Goal: Information Seeking & Learning: Learn about a topic

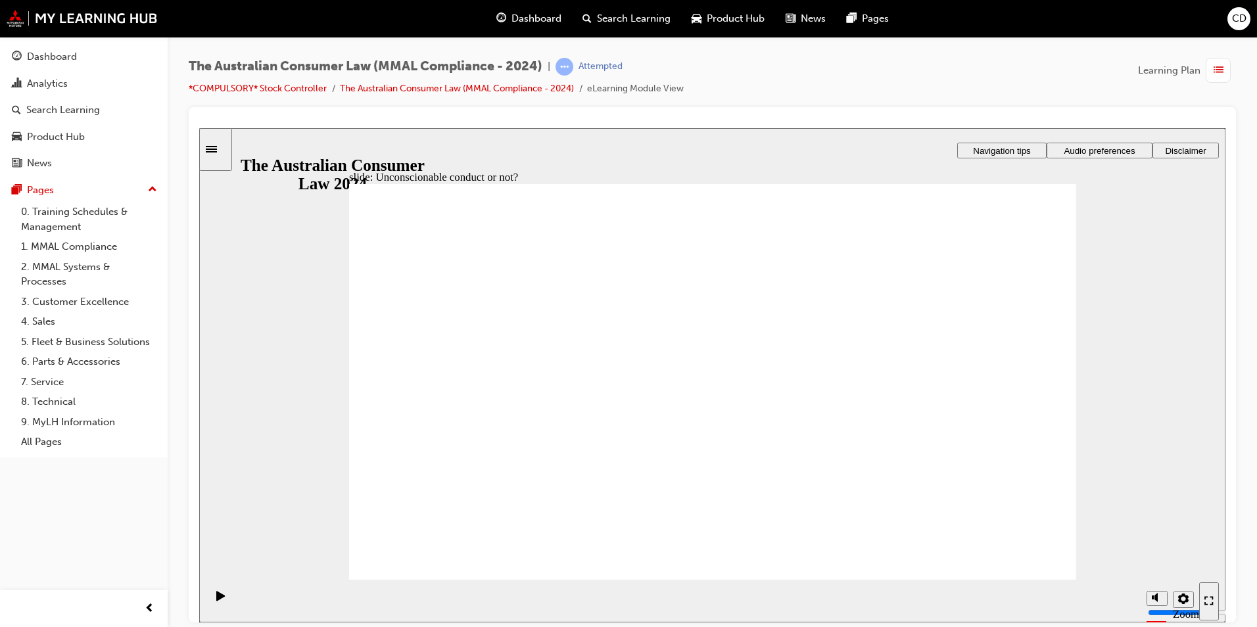
drag, startPoint x: 715, startPoint y: 314, endPoint x: 511, endPoint y: 430, distance: 234.7
drag, startPoint x: 718, startPoint y: 310, endPoint x: 525, endPoint y: 422, distance: 223.3
drag, startPoint x: 710, startPoint y: 316, endPoint x: 907, endPoint y: 434, distance: 230.0
drag, startPoint x: 711, startPoint y: 321, endPoint x: 506, endPoint y: 431, distance: 232.1
drag, startPoint x: 724, startPoint y: 313, endPoint x: 523, endPoint y: 429, distance: 232.1
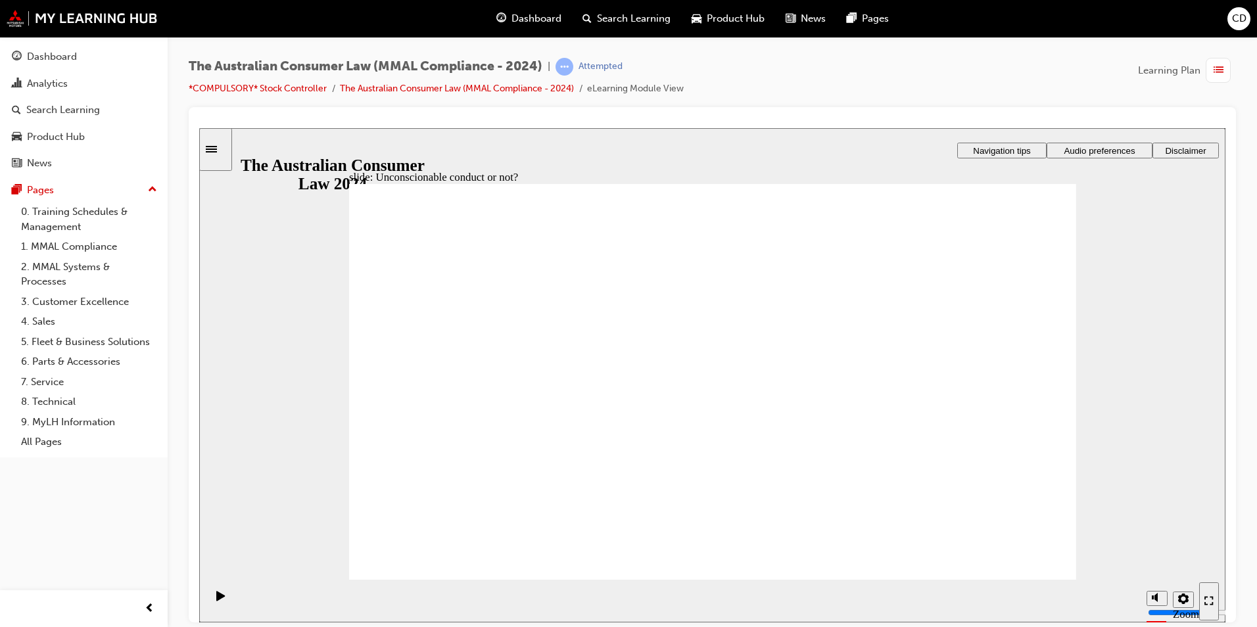
drag, startPoint x: 703, startPoint y: 312, endPoint x: 502, endPoint y: 429, distance: 233.3
drag, startPoint x: 699, startPoint y: 321, endPoint x: 903, endPoint y: 438, distance: 235.0
click at [217, 150] on icon "Sidebar Toggle" at bounding box center [216, 148] width 20 height 8
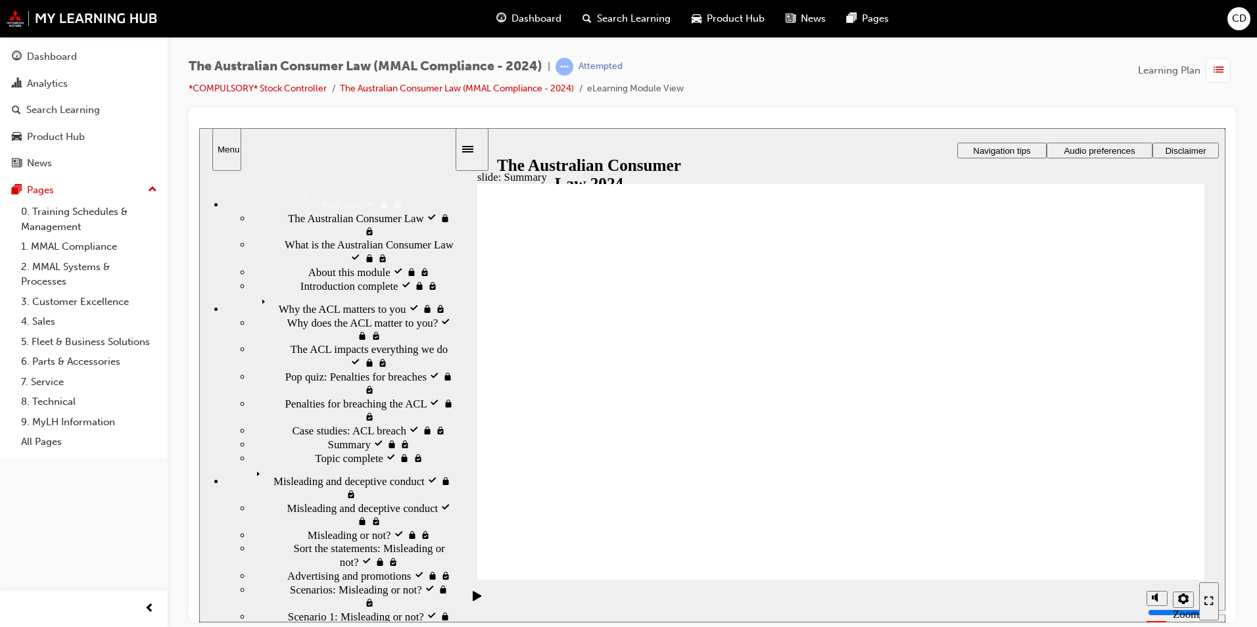
click at [481, 145] on icon "Sidebar Toggle" at bounding box center [472, 148] width 20 height 8
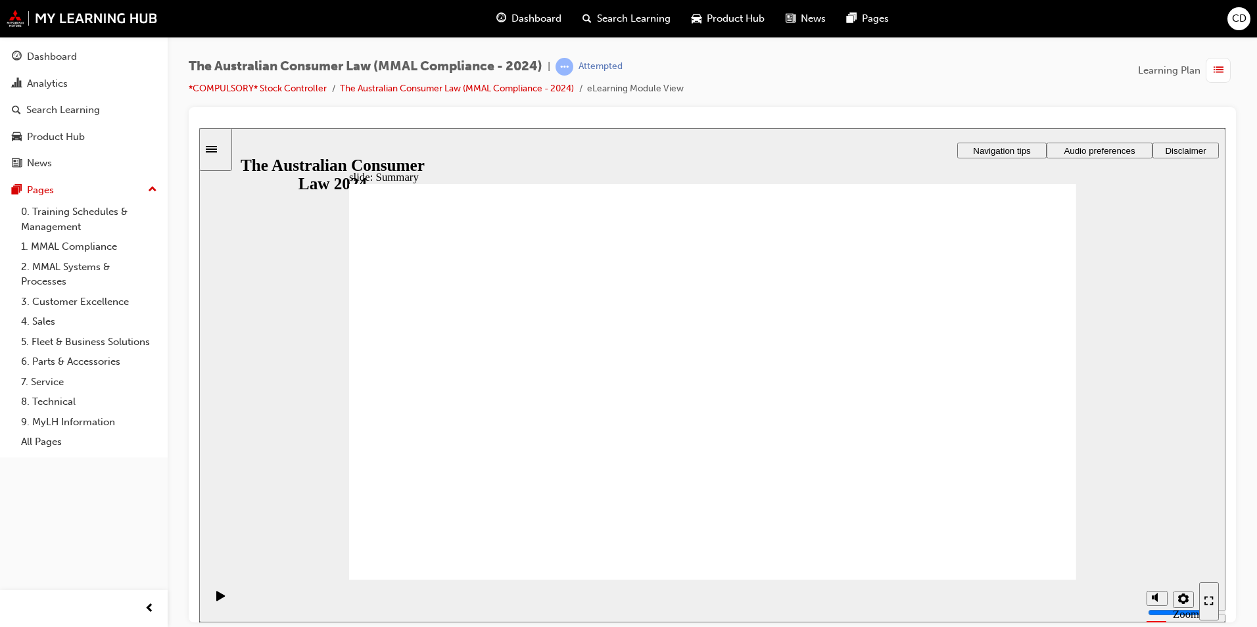
drag, startPoint x: 896, startPoint y: 418, endPoint x: 715, endPoint y: 425, distance: 181.6
click at [83, 14] on img at bounding box center [82, 18] width 151 height 17
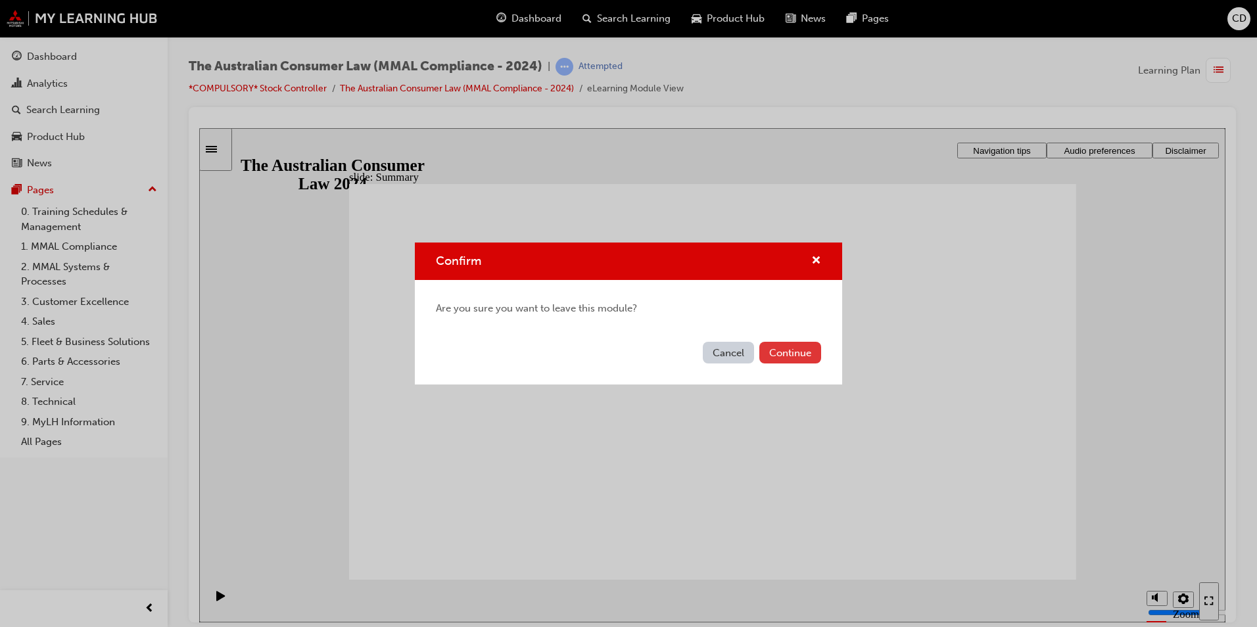
click at [789, 348] on button "Continue" at bounding box center [790, 353] width 62 height 22
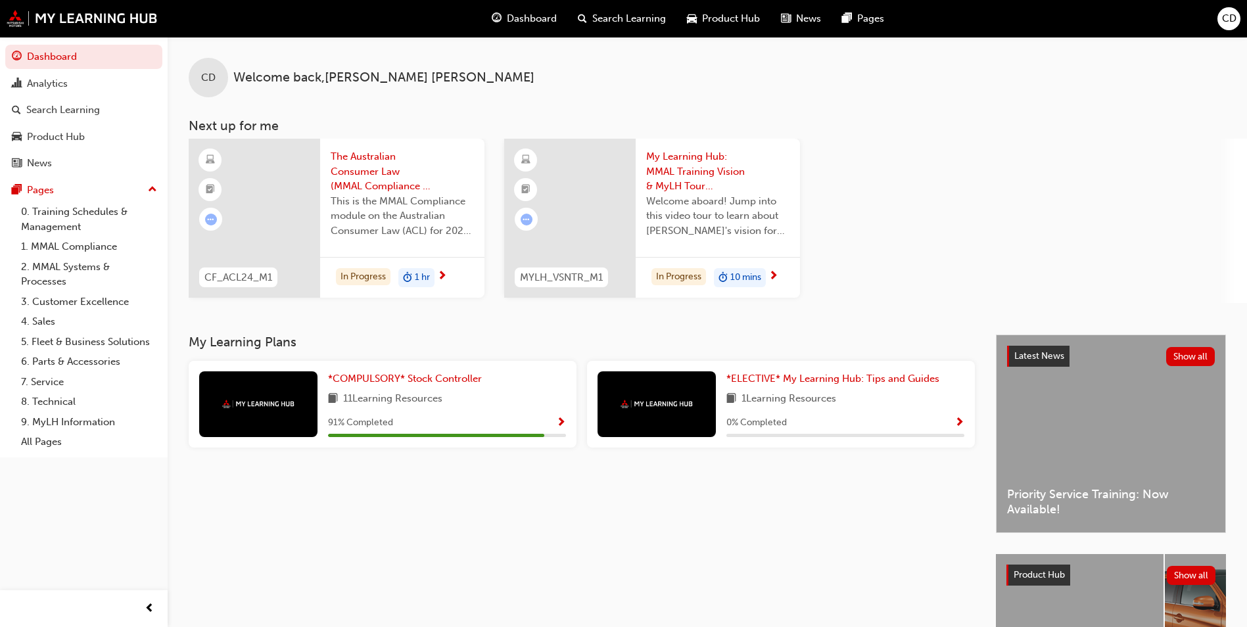
click at [396, 366] on div "*COMPULSORY* Stock Controller 11 Learning Resources 91 % Completed" at bounding box center [383, 404] width 388 height 87
click at [400, 376] on span "*COMPULSORY* Stock Controller" at bounding box center [405, 379] width 154 height 12
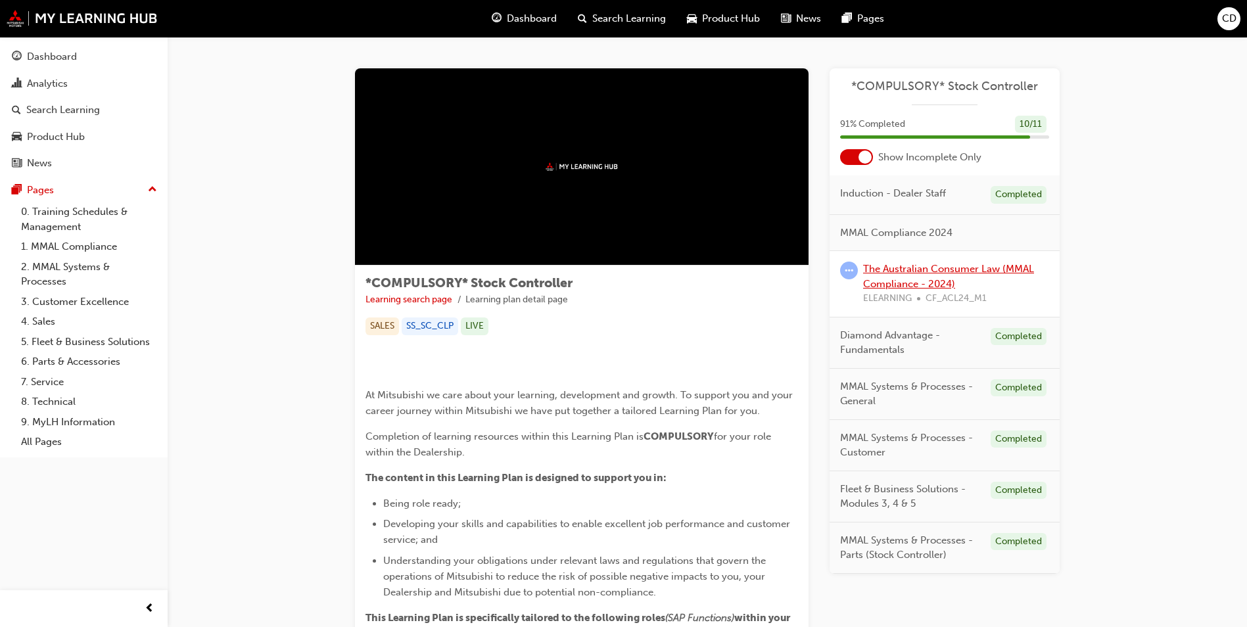
click at [913, 271] on link "The Australian Consumer Law (MMAL Compliance - 2024)" at bounding box center [948, 276] width 171 height 27
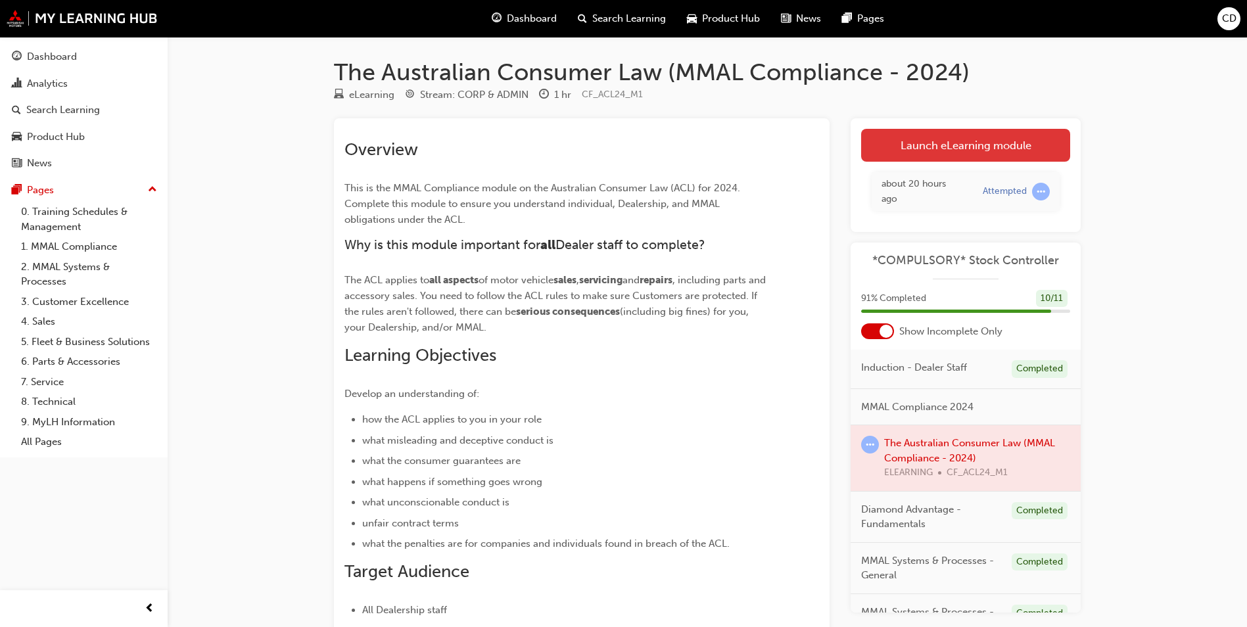
click at [1003, 145] on link "Launch eLearning module" at bounding box center [965, 145] width 209 height 33
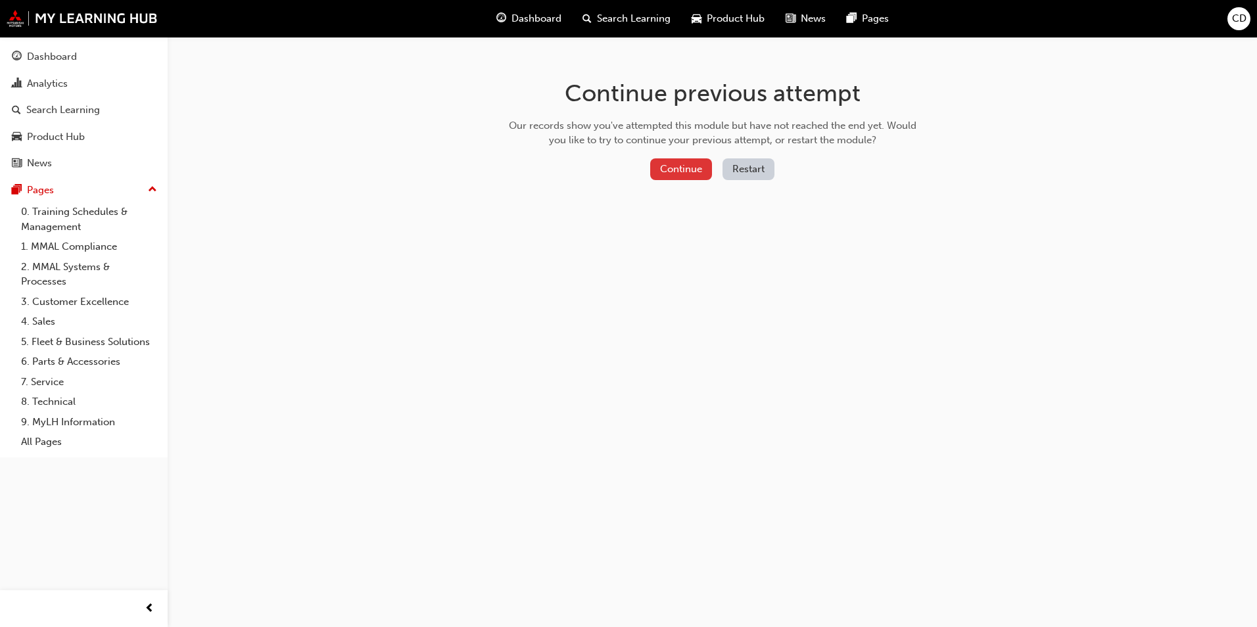
click at [651, 174] on button "Continue" at bounding box center [681, 169] width 62 height 22
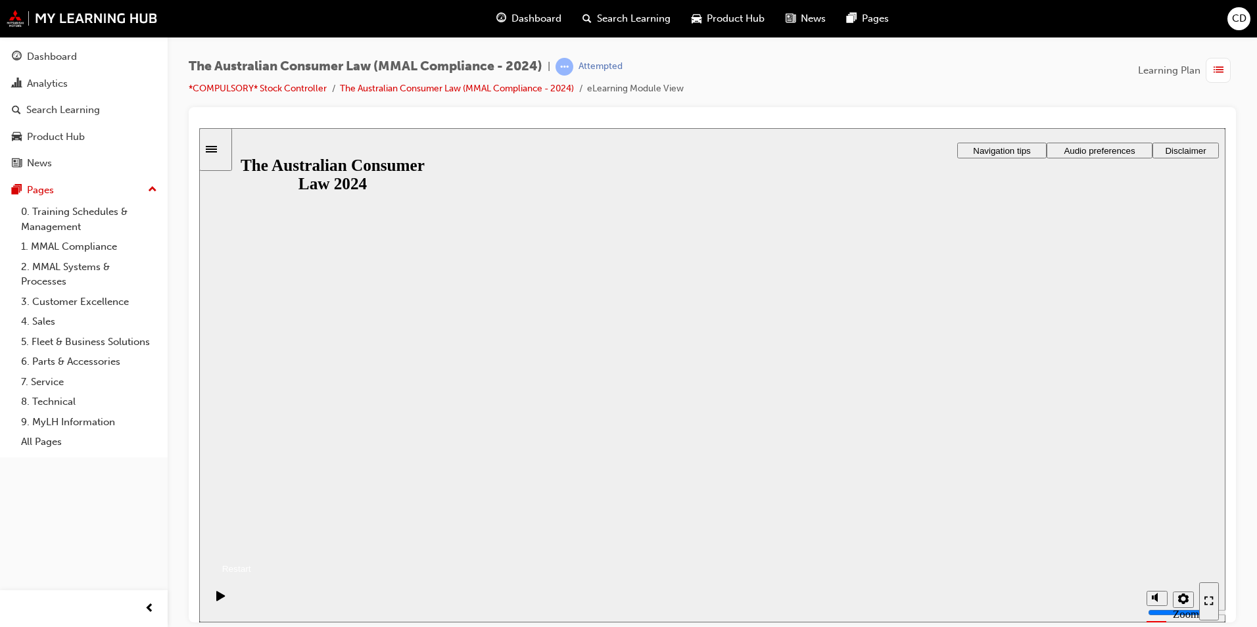
click at [251, 544] on button "Resume" at bounding box center [225, 552] width 52 height 17
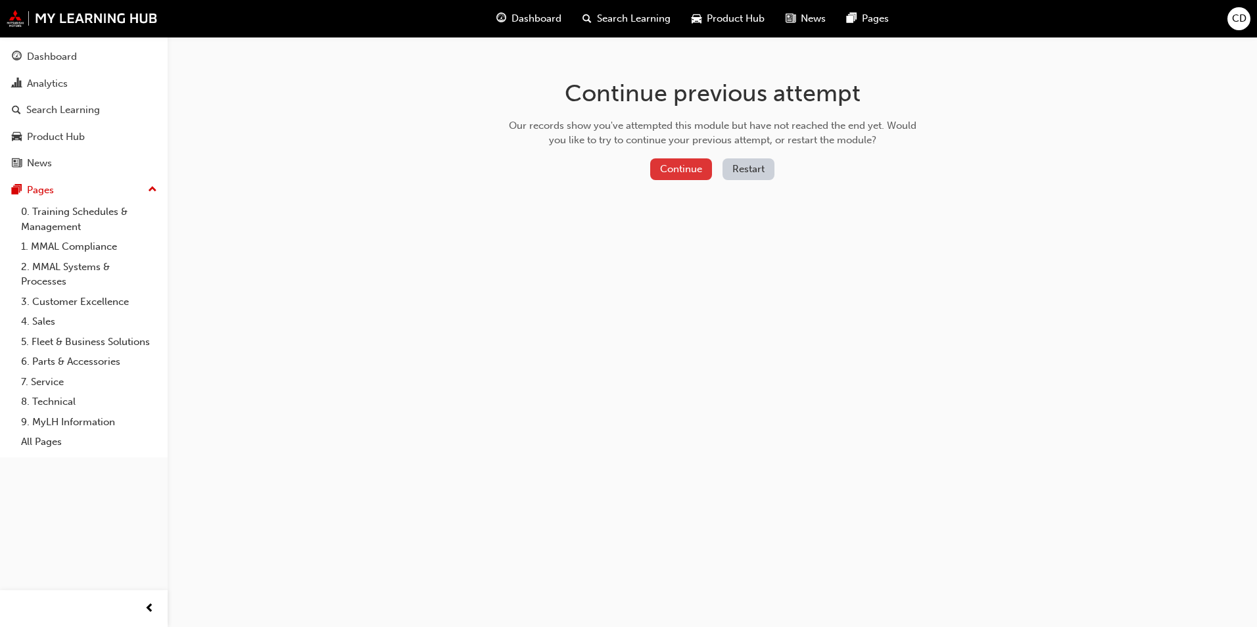
click at [701, 172] on button "Continue" at bounding box center [681, 169] width 62 height 22
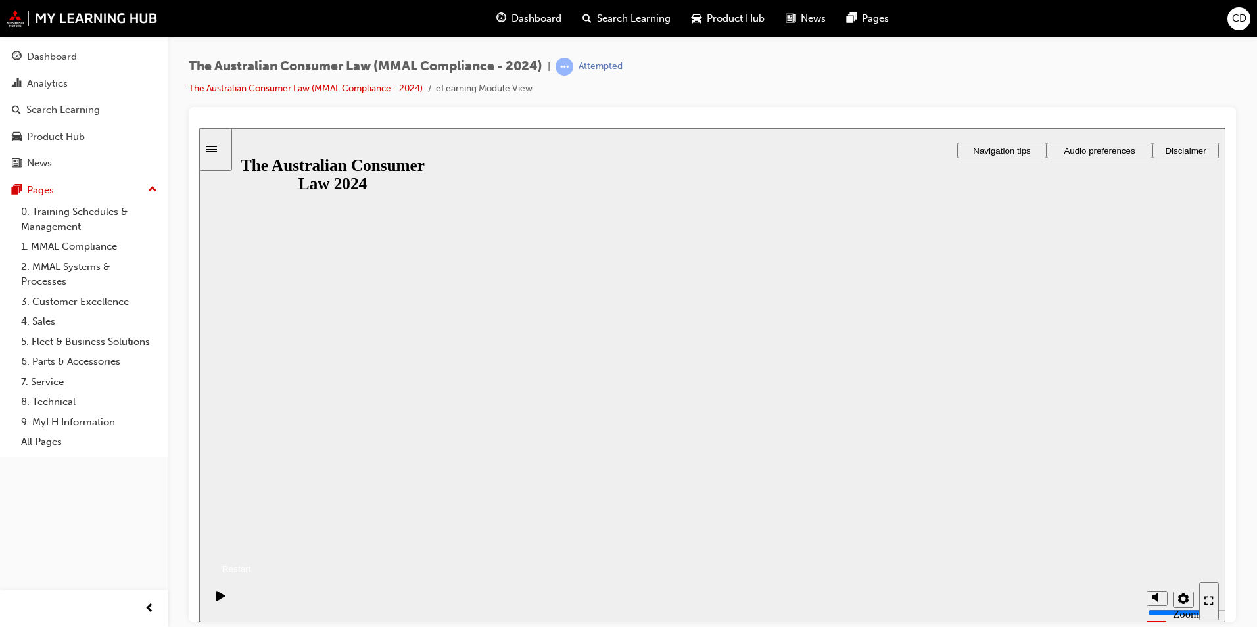
click at [251, 544] on button "Resume" at bounding box center [225, 552] width 52 height 17
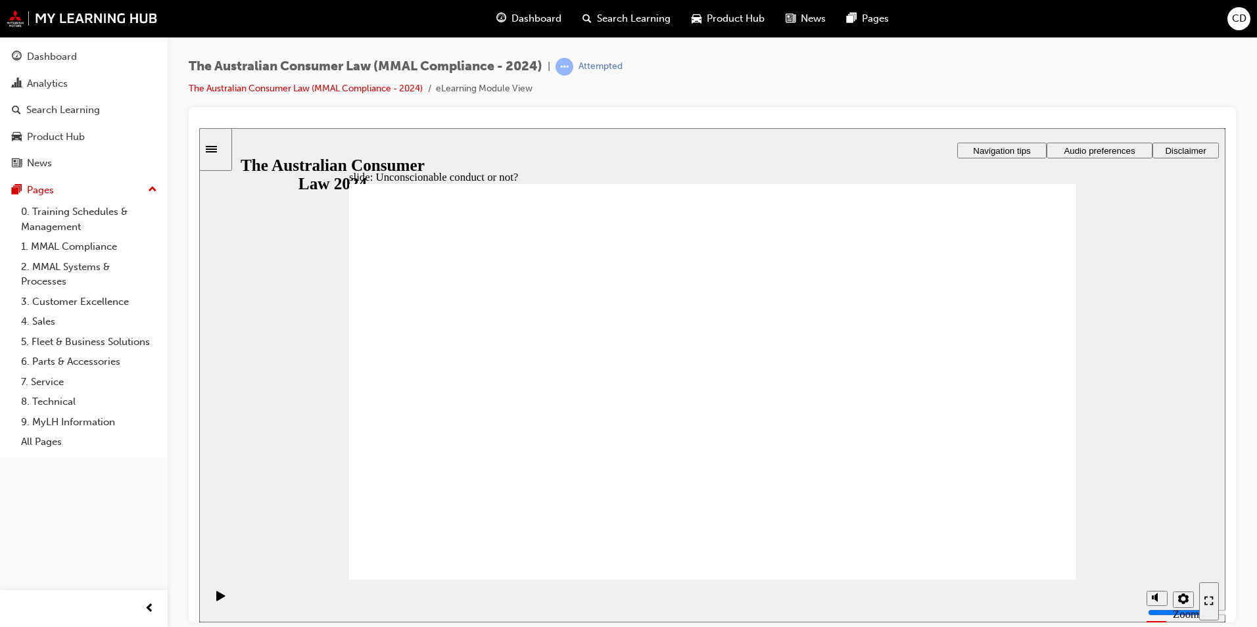
click at [217, 145] on icon "Sidebar Toggle" at bounding box center [216, 148] width 20 height 8
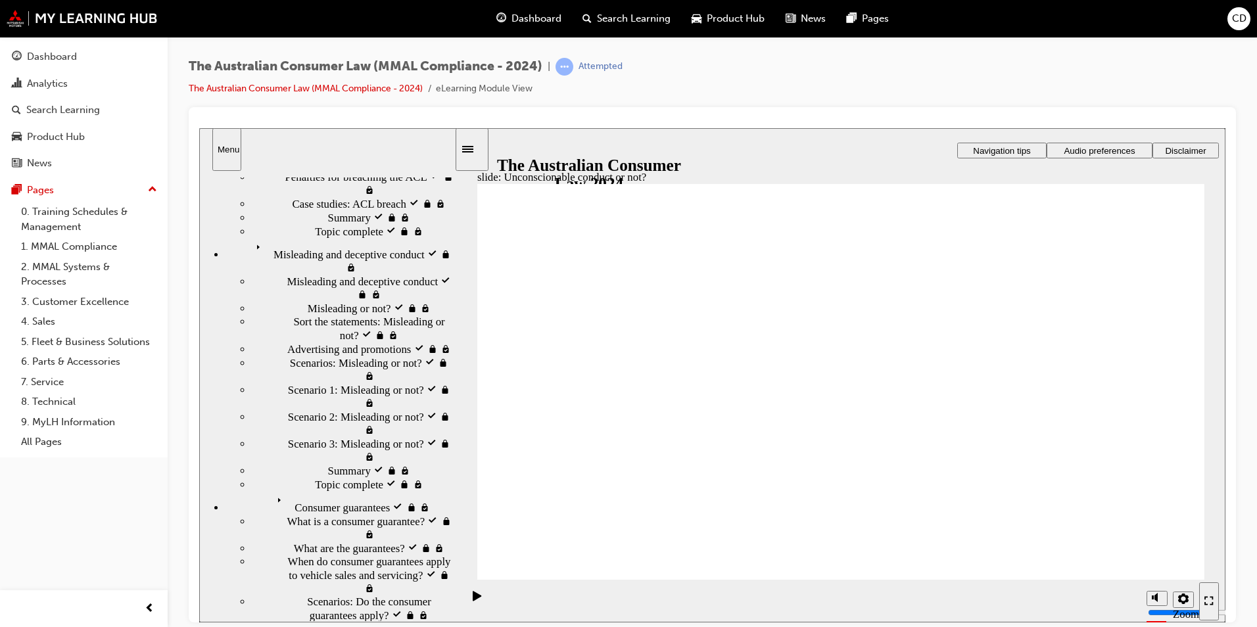
scroll to position [240, 0]
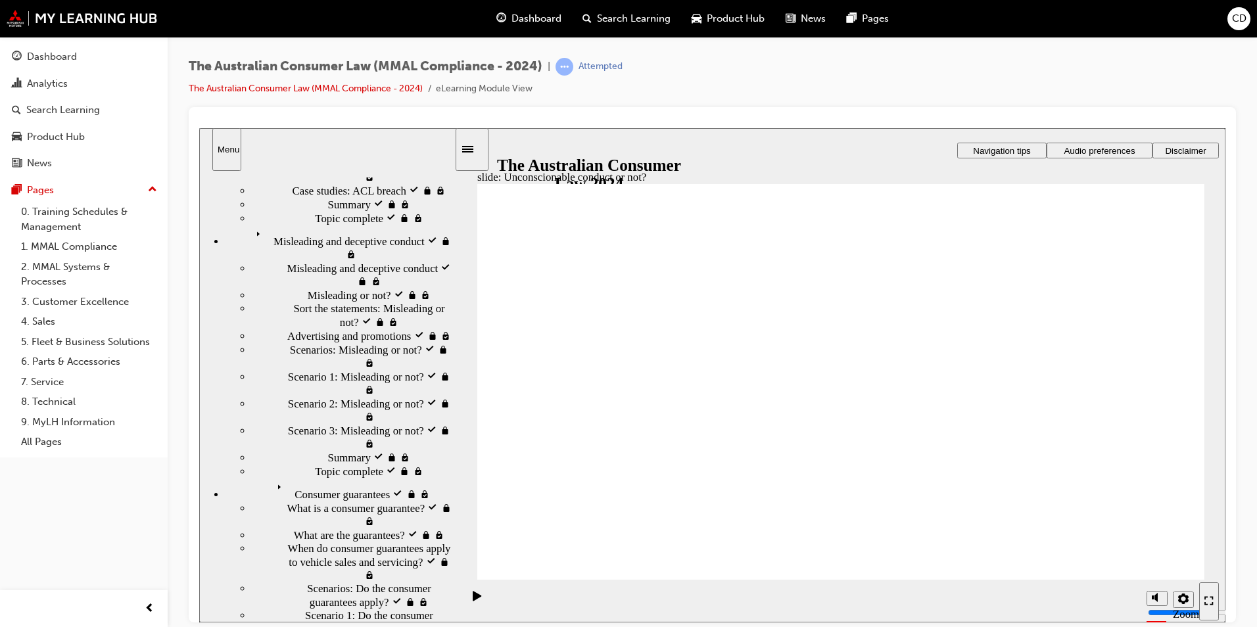
click at [473, 149] on icon "Sidebar Toggle" at bounding box center [467, 148] width 11 height 7
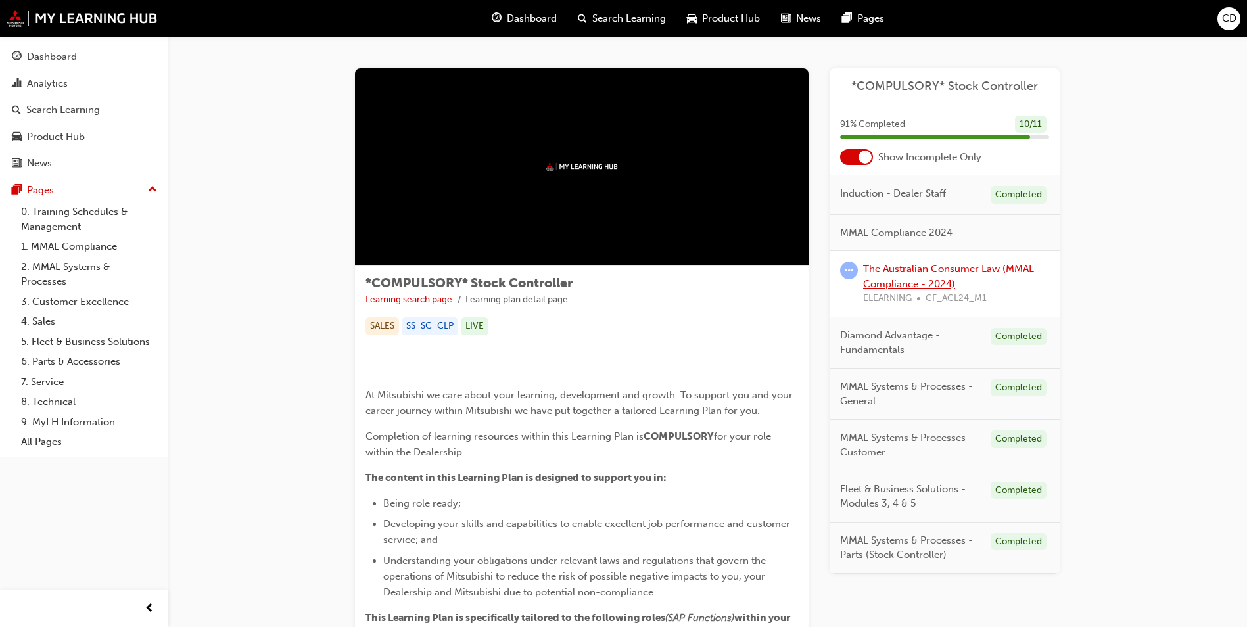
click at [899, 279] on link "The Australian Consumer Law (MMAL Compliance - 2024)" at bounding box center [948, 276] width 171 height 27
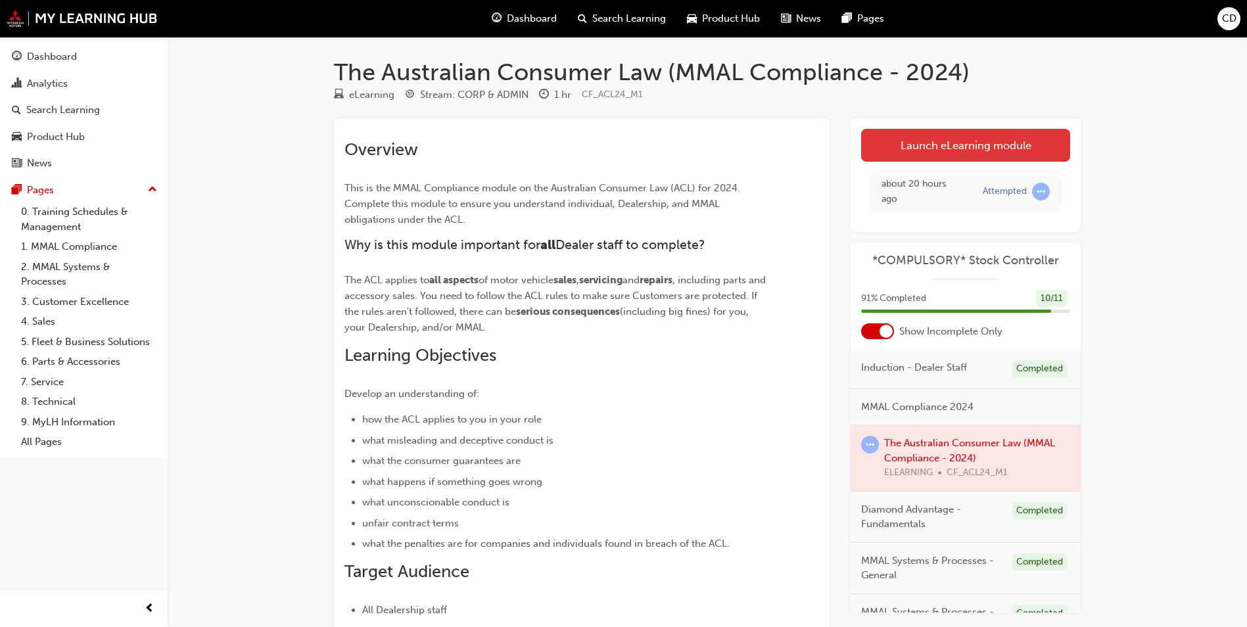
click at [932, 154] on link "Launch eLearning module" at bounding box center [965, 145] width 209 height 33
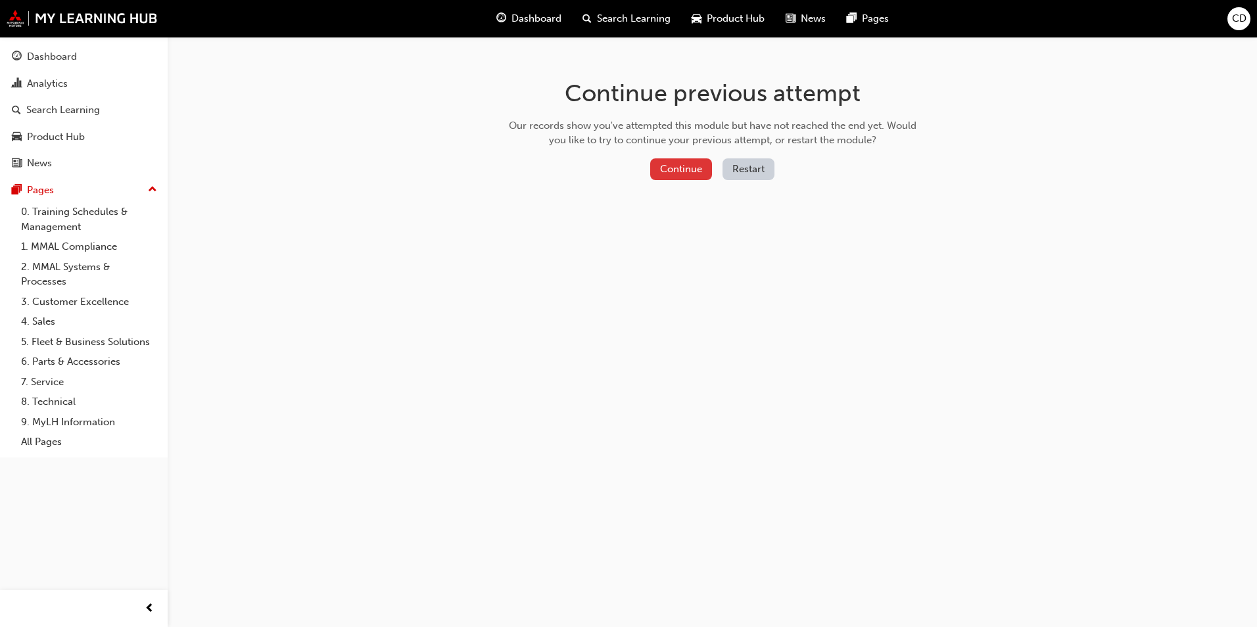
click at [667, 170] on button "Continue" at bounding box center [681, 169] width 62 height 22
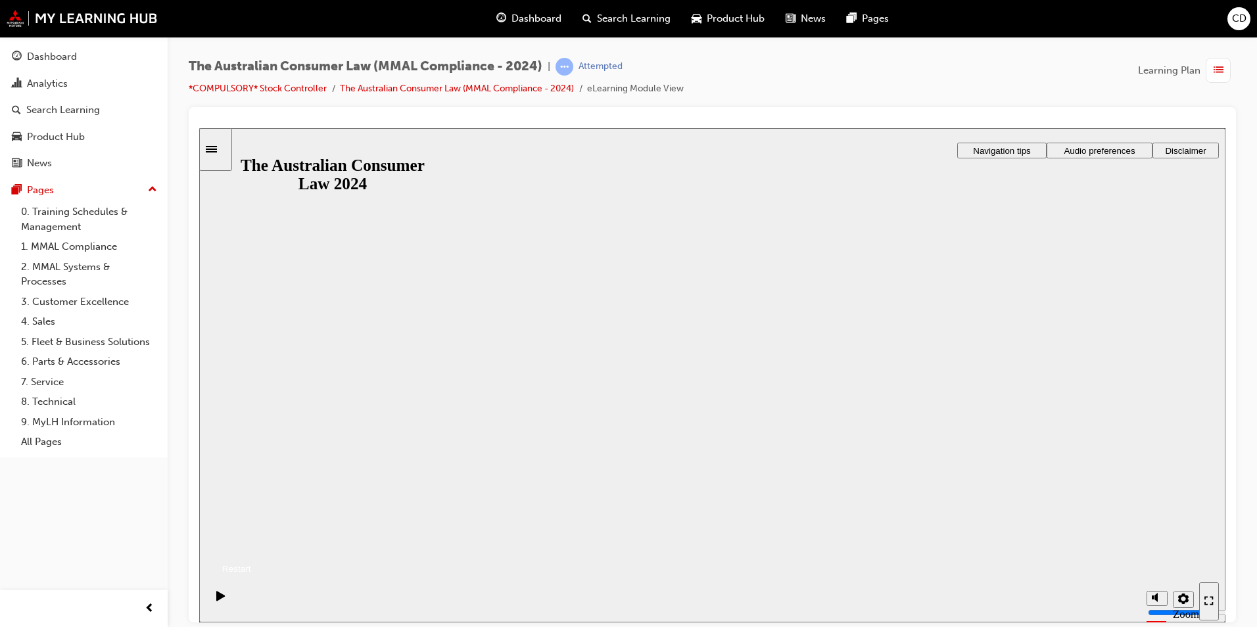
click at [251, 544] on button "Resume" at bounding box center [225, 552] width 52 height 17
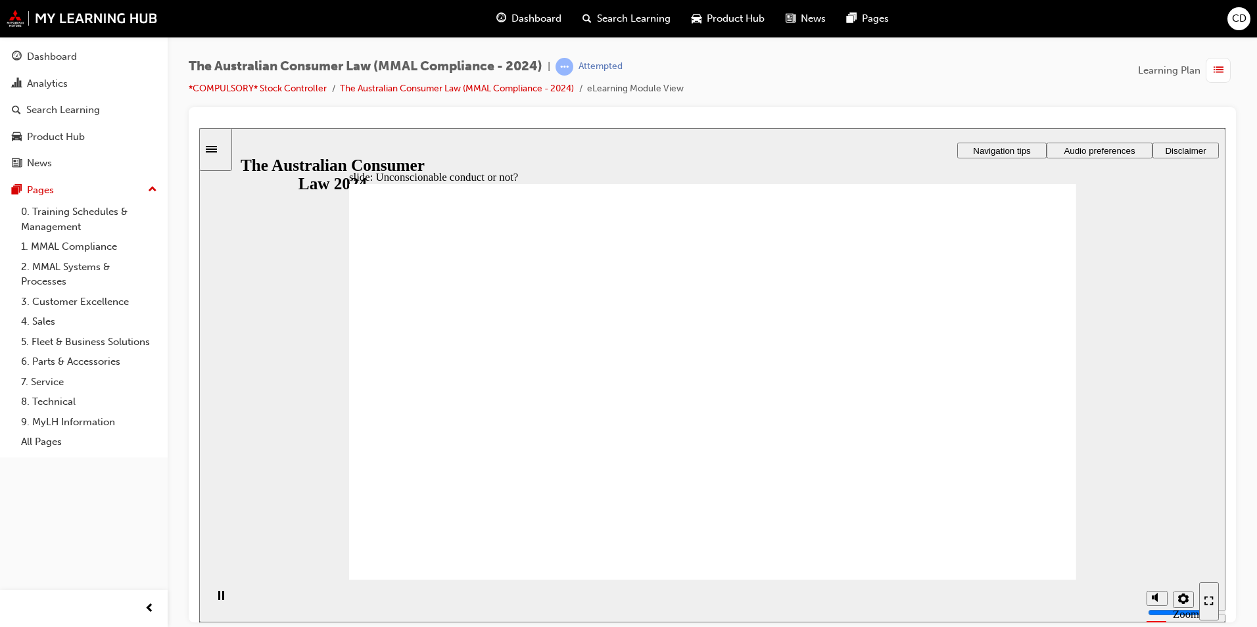
drag, startPoint x: 676, startPoint y: 306, endPoint x: 465, endPoint y: 419, distance: 239.7
drag, startPoint x: 719, startPoint y: 313, endPoint x: 517, endPoint y: 427, distance: 231.1
drag, startPoint x: 713, startPoint y: 281, endPoint x: 916, endPoint y: 401, distance: 236.1
drag, startPoint x: 686, startPoint y: 326, endPoint x: 482, endPoint y: 431, distance: 229.6
drag, startPoint x: 681, startPoint y: 316, endPoint x: 475, endPoint y: 430, distance: 235.4
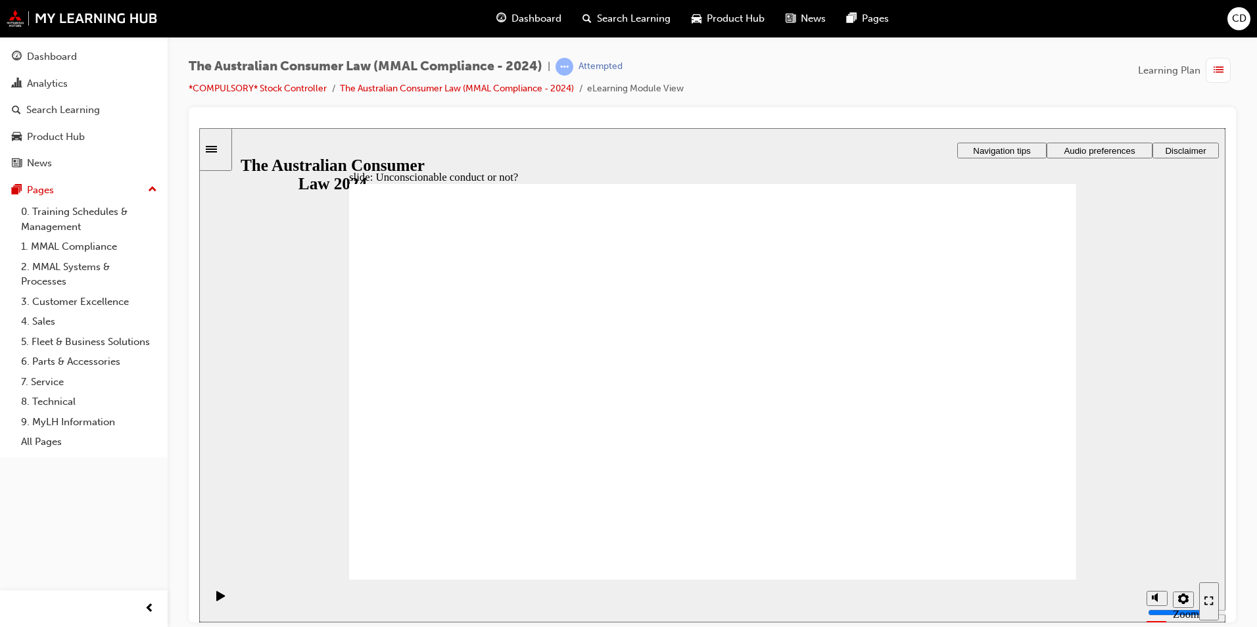
drag, startPoint x: 696, startPoint y: 316, endPoint x: 486, endPoint y: 428, distance: 238.2
drag, startPoint x: 682, startPoint y: 319, endPoint x: 879, endPoint y: 444, distance: 232.9
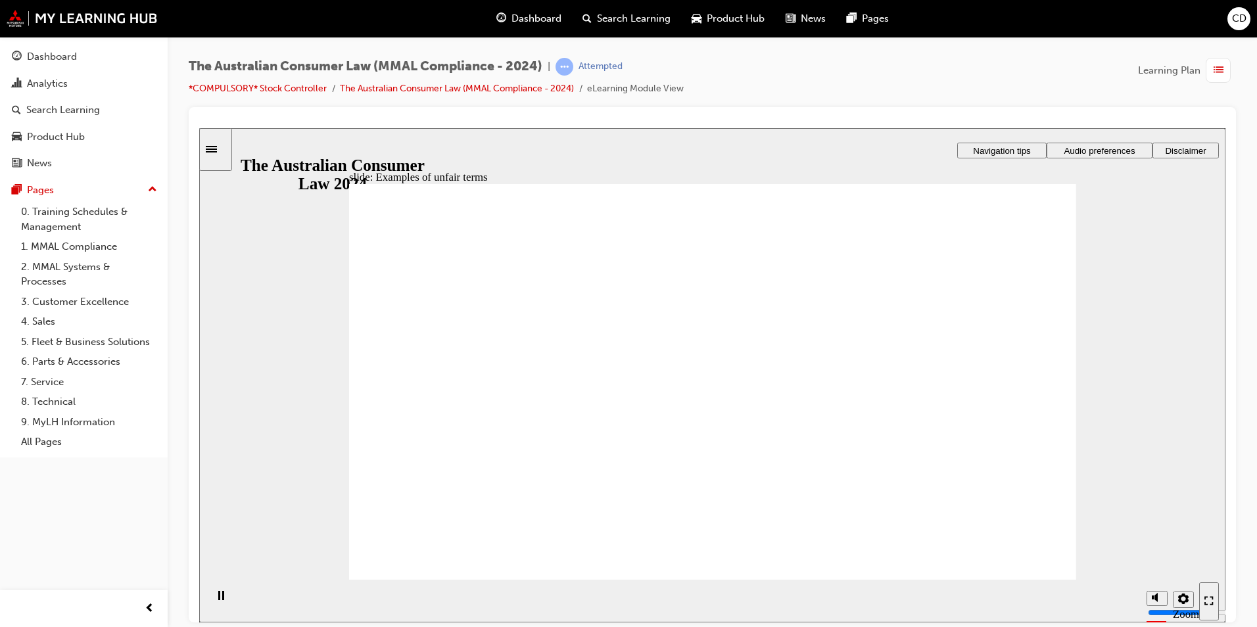
drag, startPoint x: 674, startPoint y: 306, endPoint x: 909, endPoint y: 431, distance: 266.4
drag, startPoint x: 715, startPoint y: 308, endPoint x: 491, endPoint y: 430, distance: 254.5
drag, startPoint x: 710, startPoint y: 312, endPoint x: 948, endPoint y: 433, distance: 267.0
drag, startPoint x: 684, startPoint y: 299, endPoint x: 912, endPoint y: 423, distance: 259.8
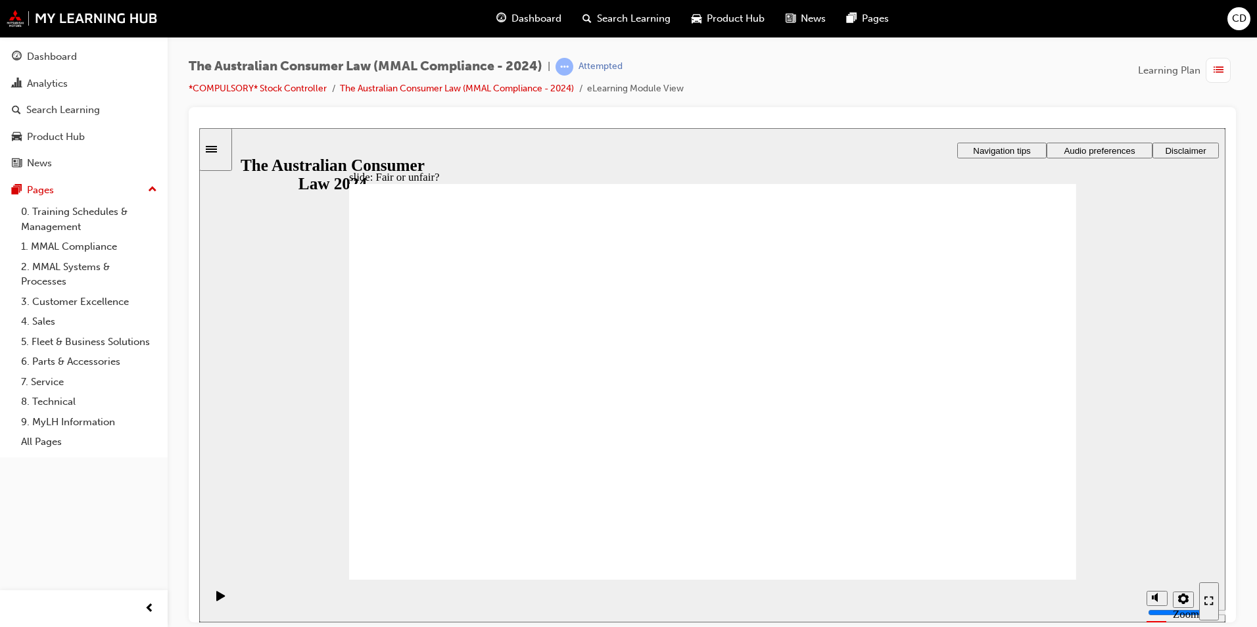
drag, startPoint x: 695, startPoint y: 310, endPoint x: 925, endPoint y: 436, distance: 262.1
drag, startPoint x: 703, startPoint y: 318, endPoint x: 467, endPoint y: 439, distance: 265.2
drag, startPoint x: 661, startPoint y: 323, endPoint x: 896, endPoint y: 447, distance: 265.2
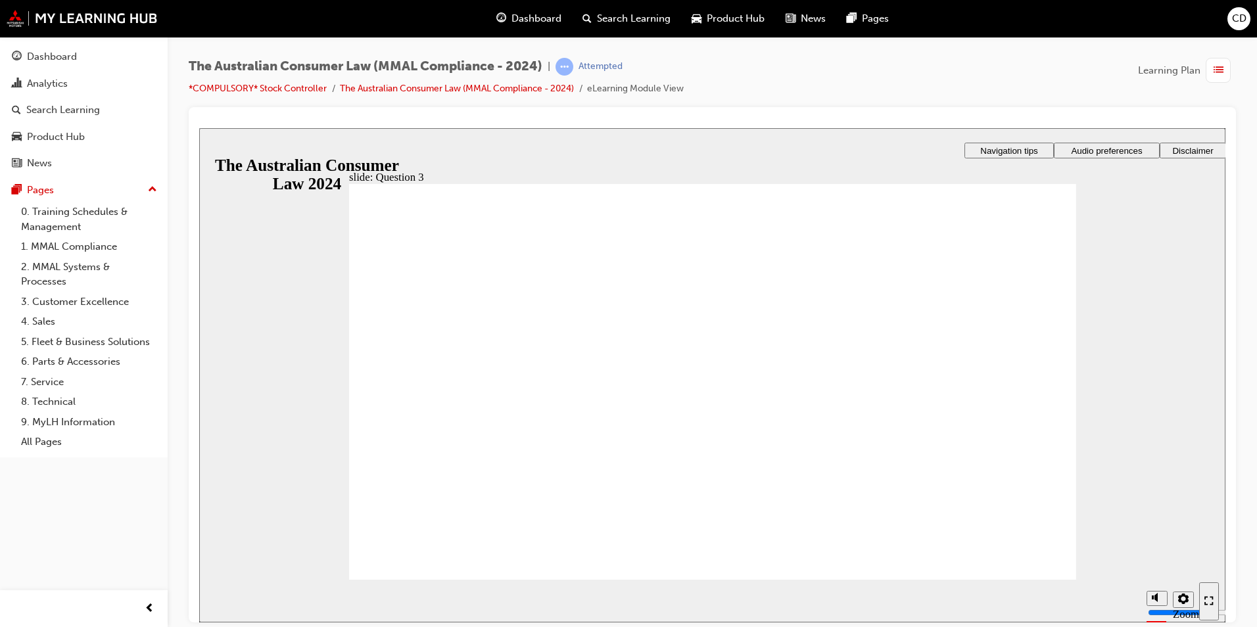
radio input "true"
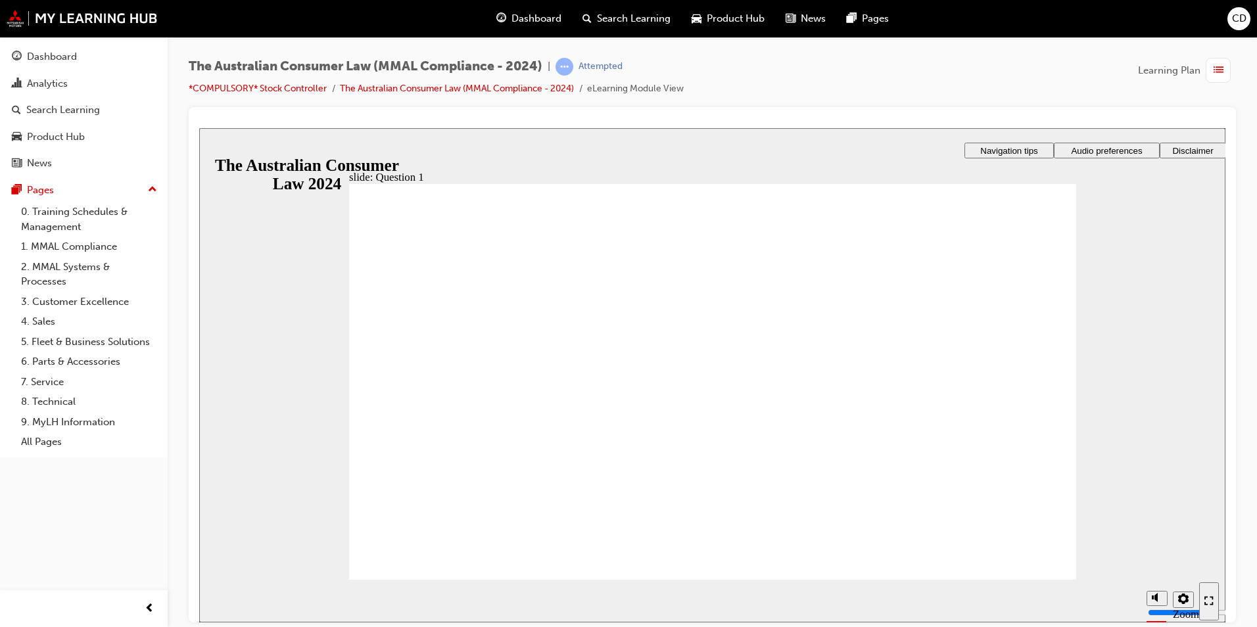
checkbox input "true"
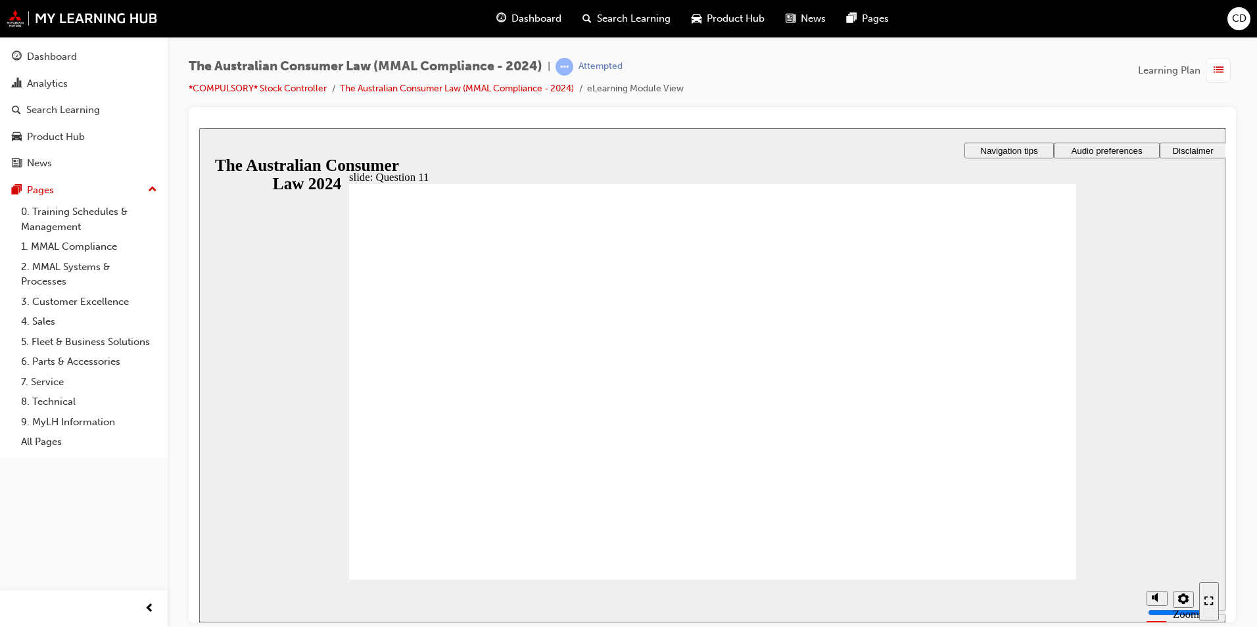
drag, startPoint x: 377, startPoint y: 388, endPoint x: 479, endPoint y: 561, distance: 201.3
radio input "true"
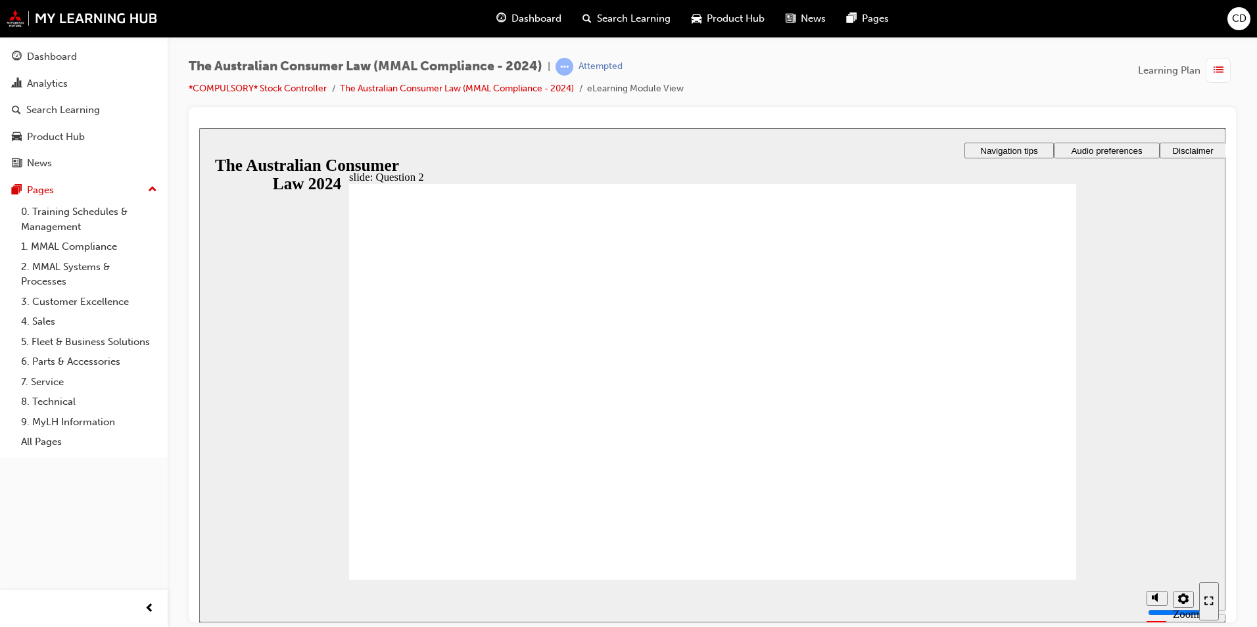
checkbox input "true"
drag, startPoint x: 378, startPoint y: 432, endPoint x: 484, endPoint y: 563, distance: 168.3
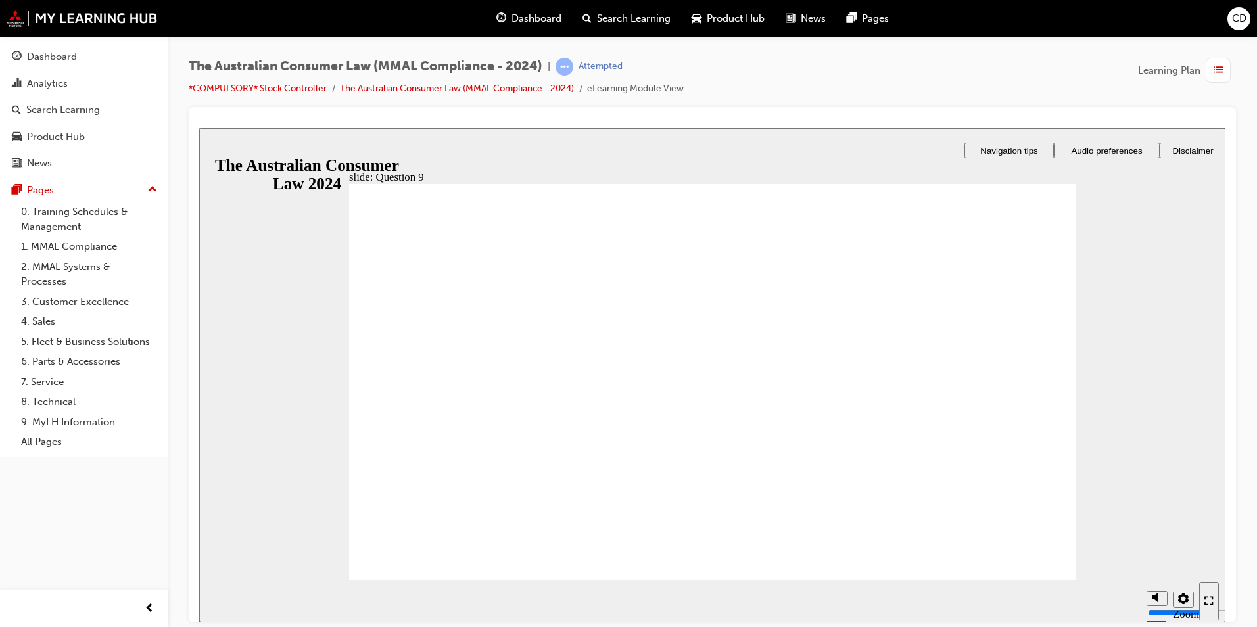
checkbox input "true"
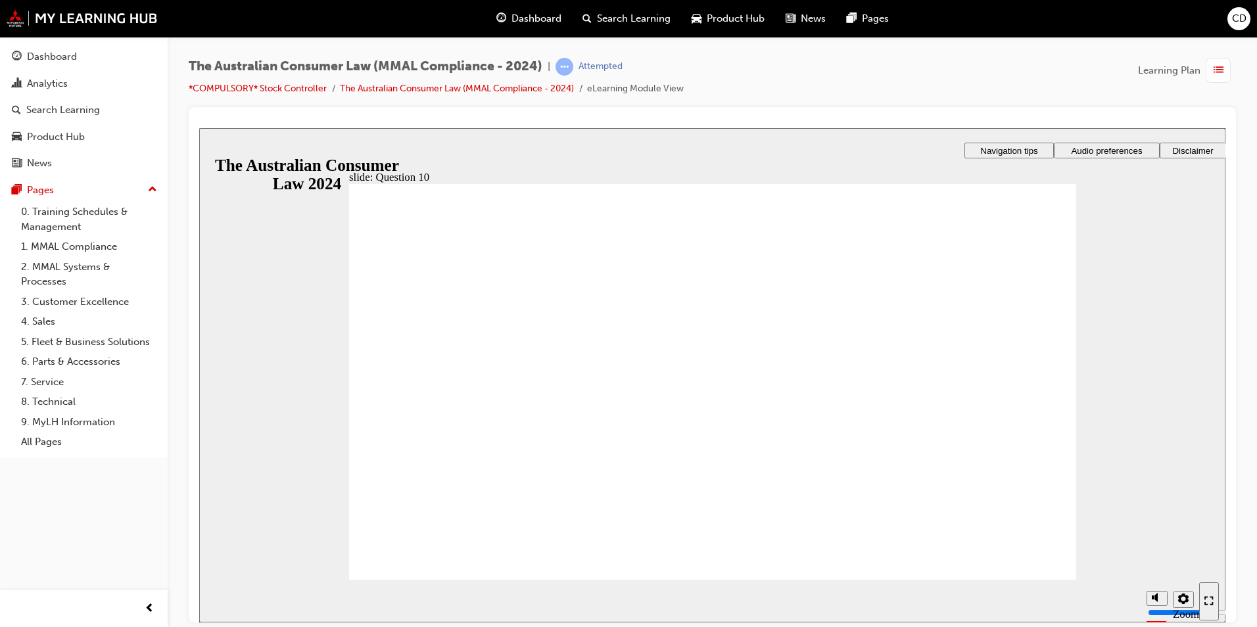
drag, startPoint x: 379, startPoint y: 404, endPoint x: 427, endPoint y: 544, distance: 148.6
checkbox input "true"
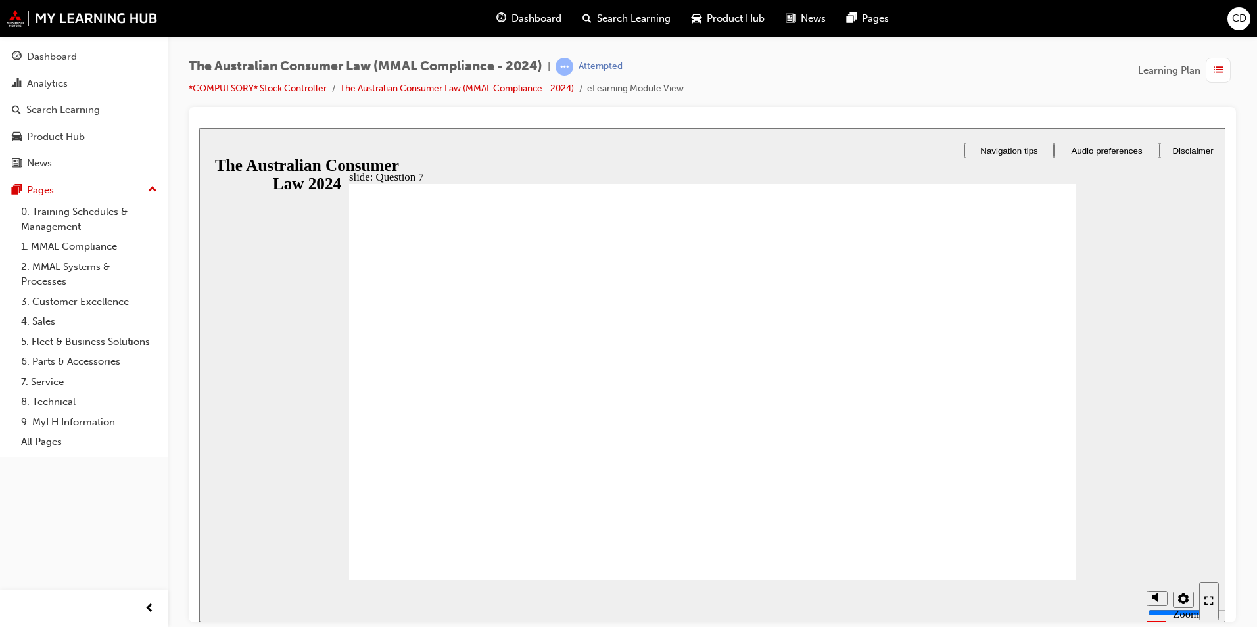
radio input "true"
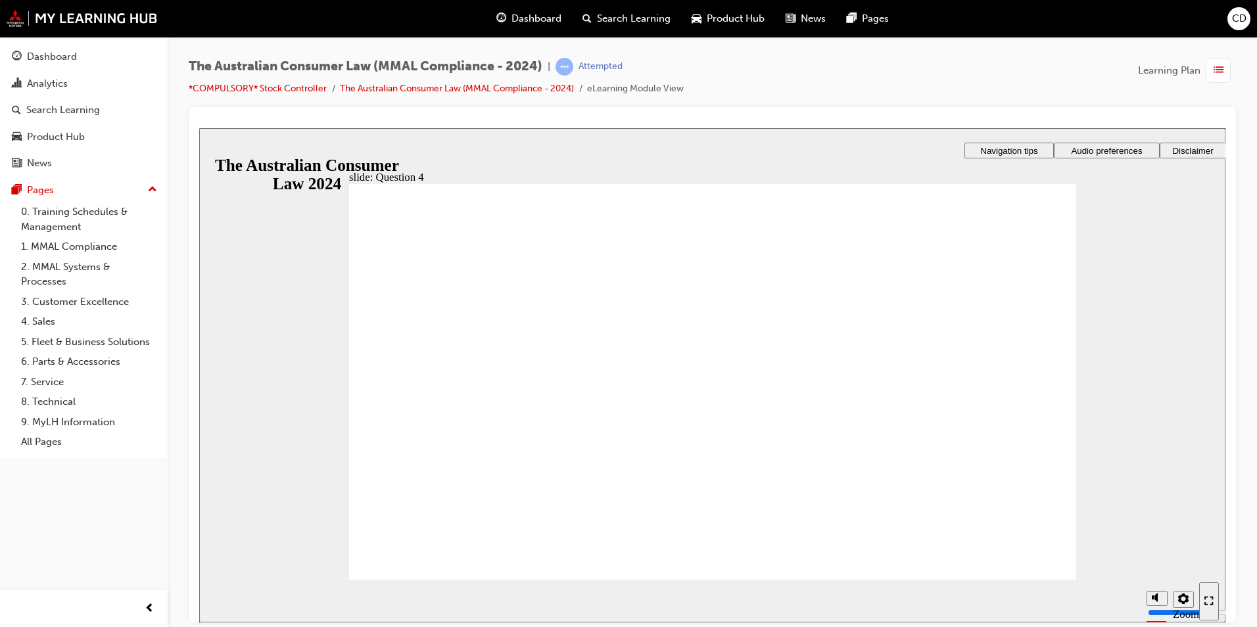
checkbox input "true"
drag, startPoint x: 377, startPoint y: 387, endPoint x: 446, endPoint y: 561, distance: 187.1
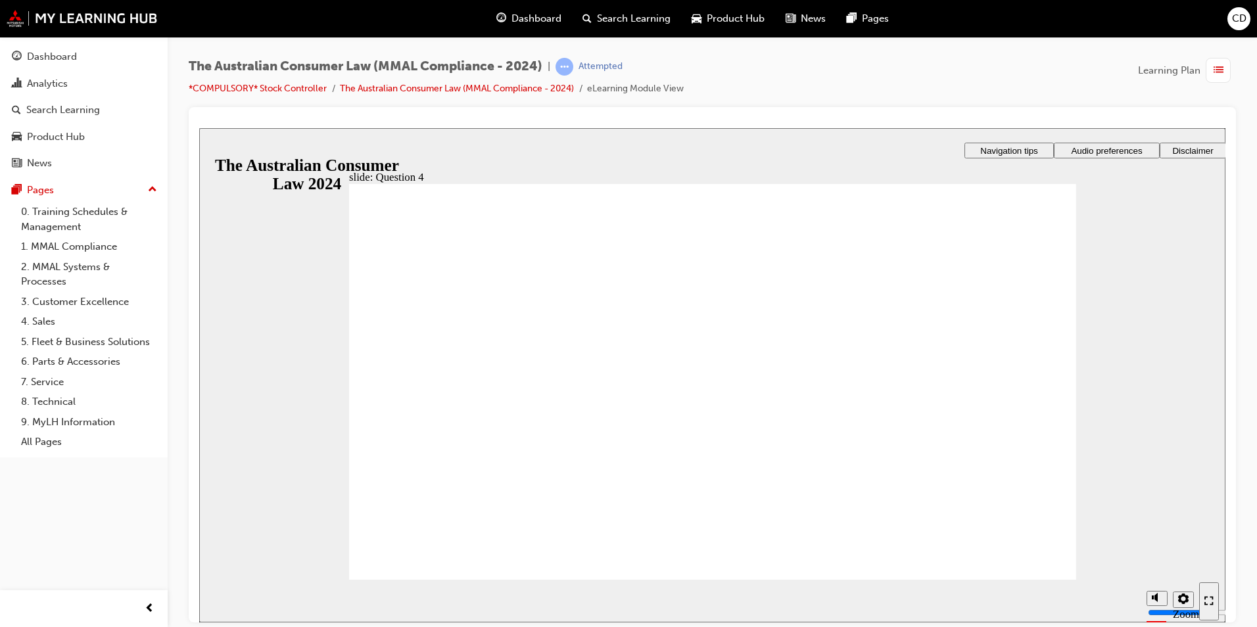
radio input "true"
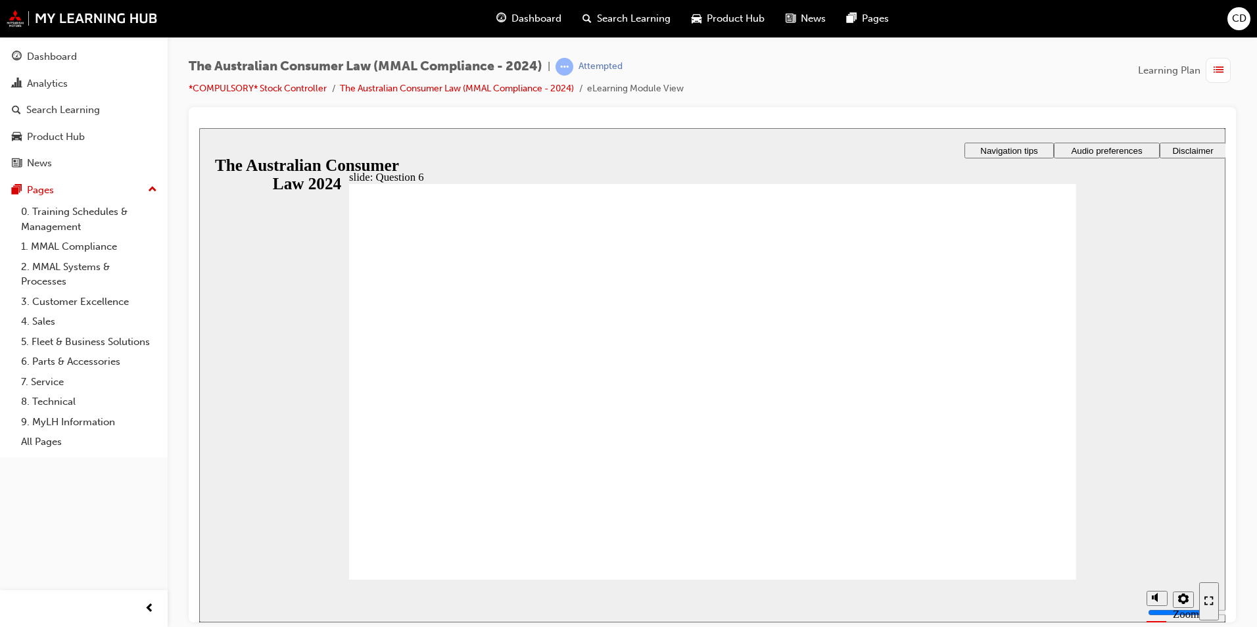
radio input "true"
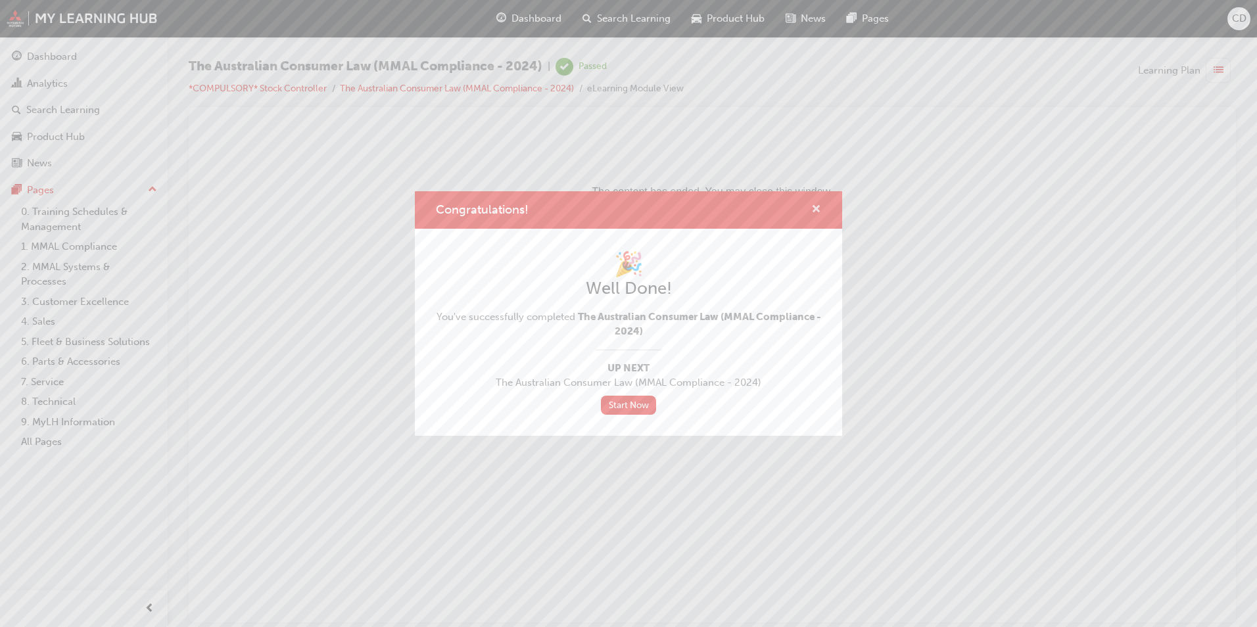
click at [811, 215] on span "cross-icon" at bounding box center [816, 210] width 10 height 12
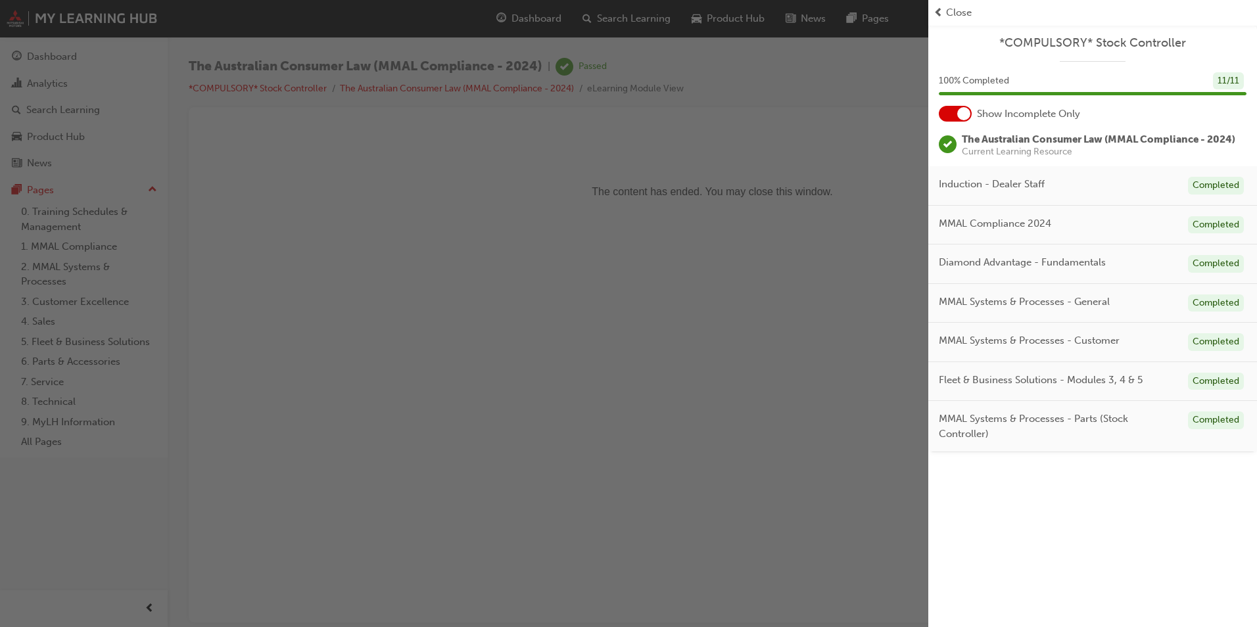
click at [101, 23] on div "button" at bounding box center [464, 313] width 928 height 627
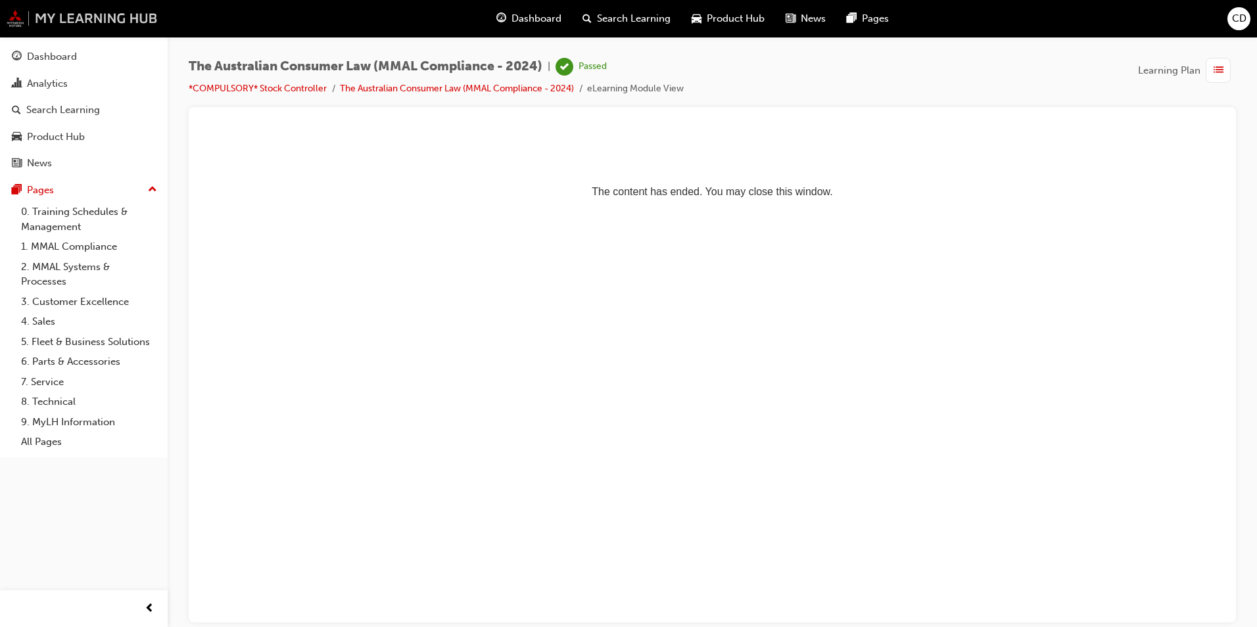
click at [117, 16] on img at bounding box center [82, 18] width 151 height 17
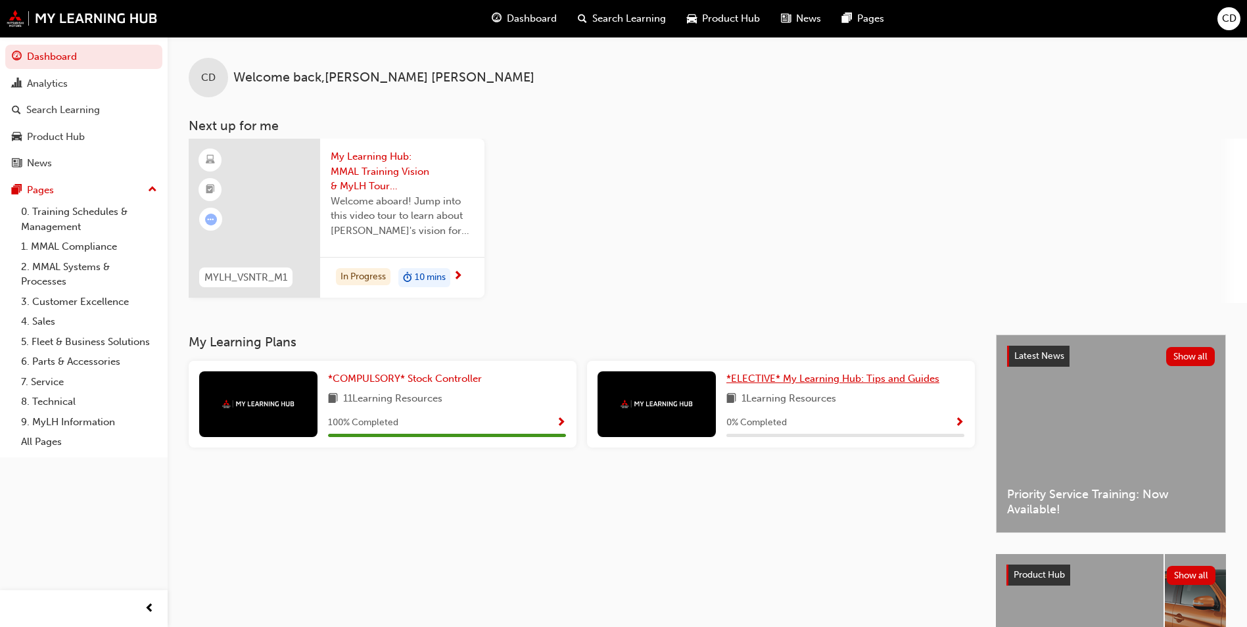
click at [811, 380] on span "*ELECTIVE* My Learning Hub: Tips and Guides" at bounding box center [832, 379] width 213 height 12
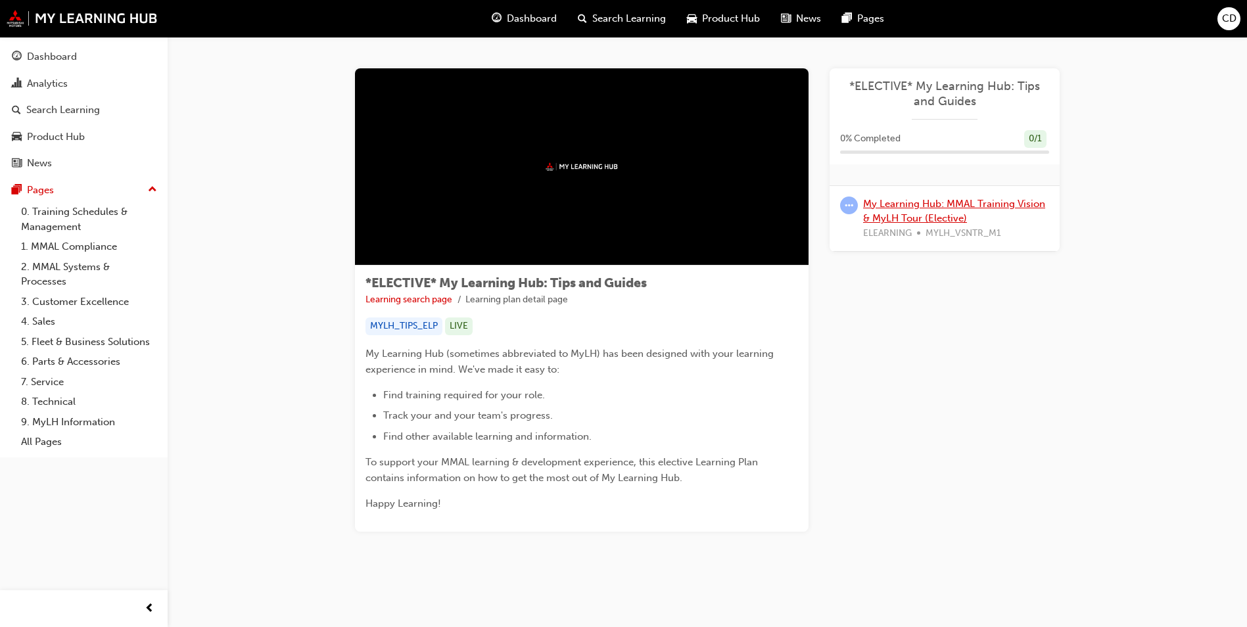
click at [889, 199] on link "My Learning Hub: MMAL Training Vision & MyLH Tour (Elective)" at bounding box center [954, 211] width 182 height 27
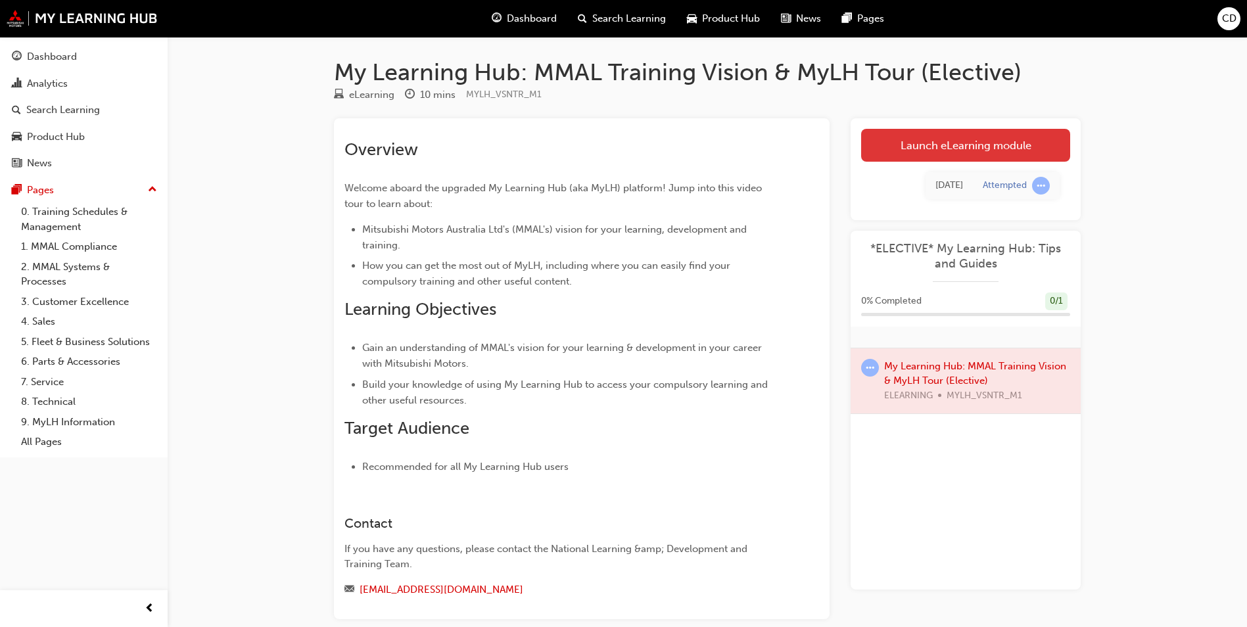
click at [946, 150] on link "Launch eLearning module" at bounding box center [965, 145] width 209 height 33
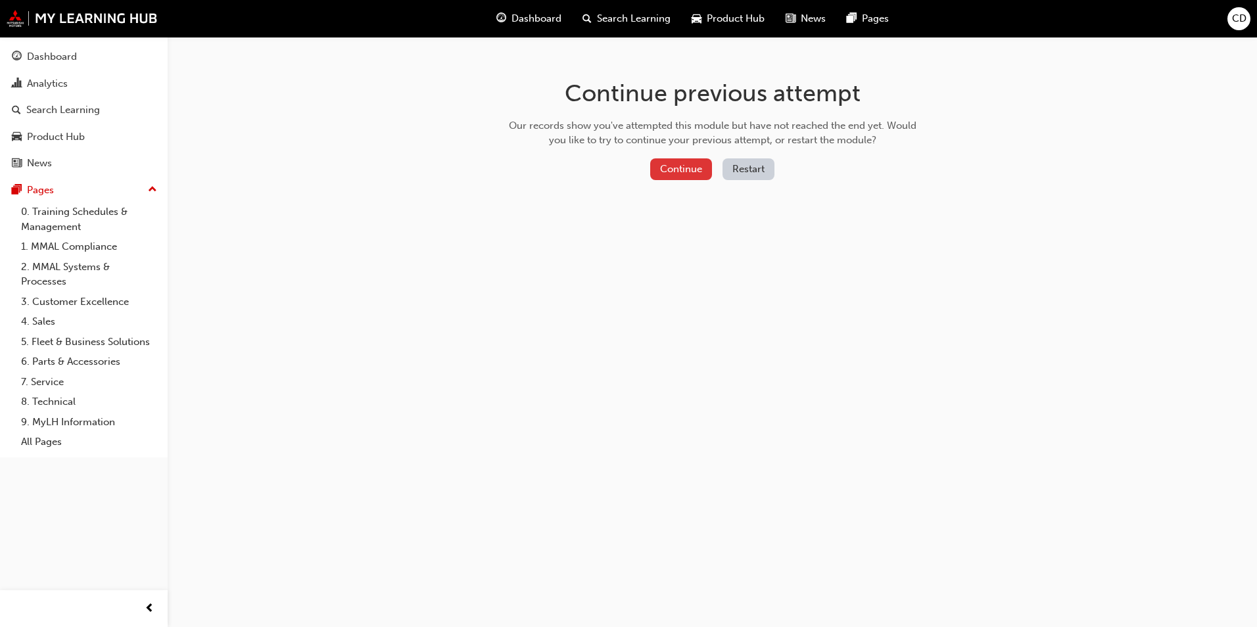
click at [672, 172] on button "Continue" at bounding box center [681, 169] width 62 height 22
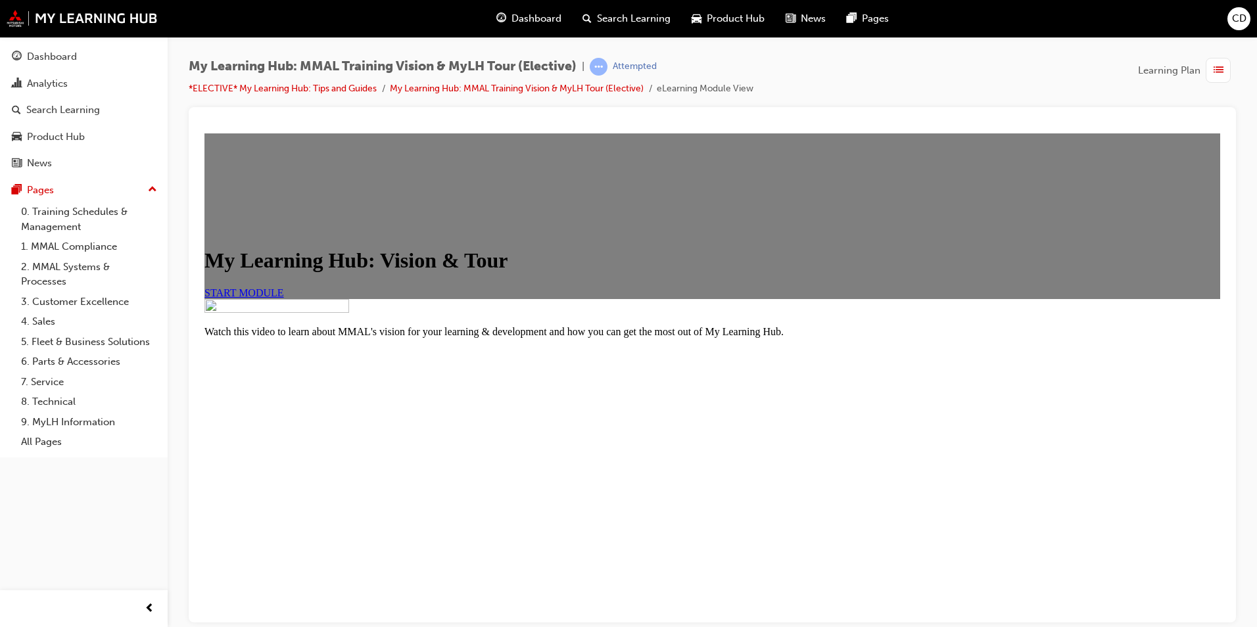
scroll to position [129, 0]
click at [284, 287] on span "START MODULE" at bounding box center [244, 292] width 80 height 11
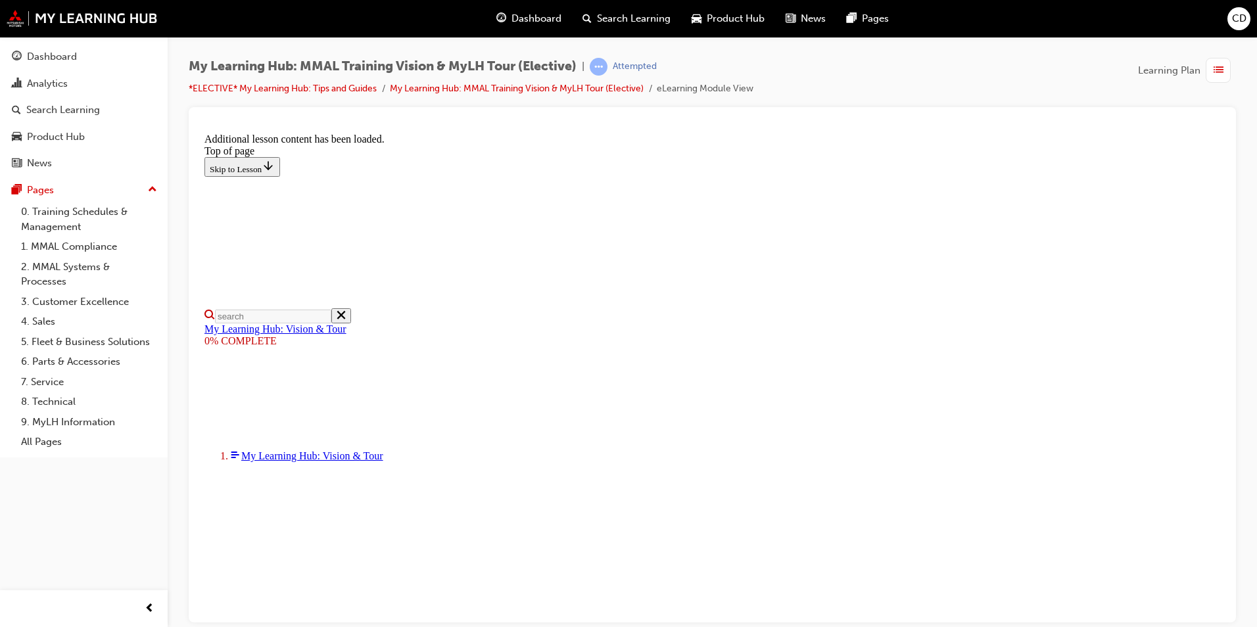
scroll to position [390, 0]
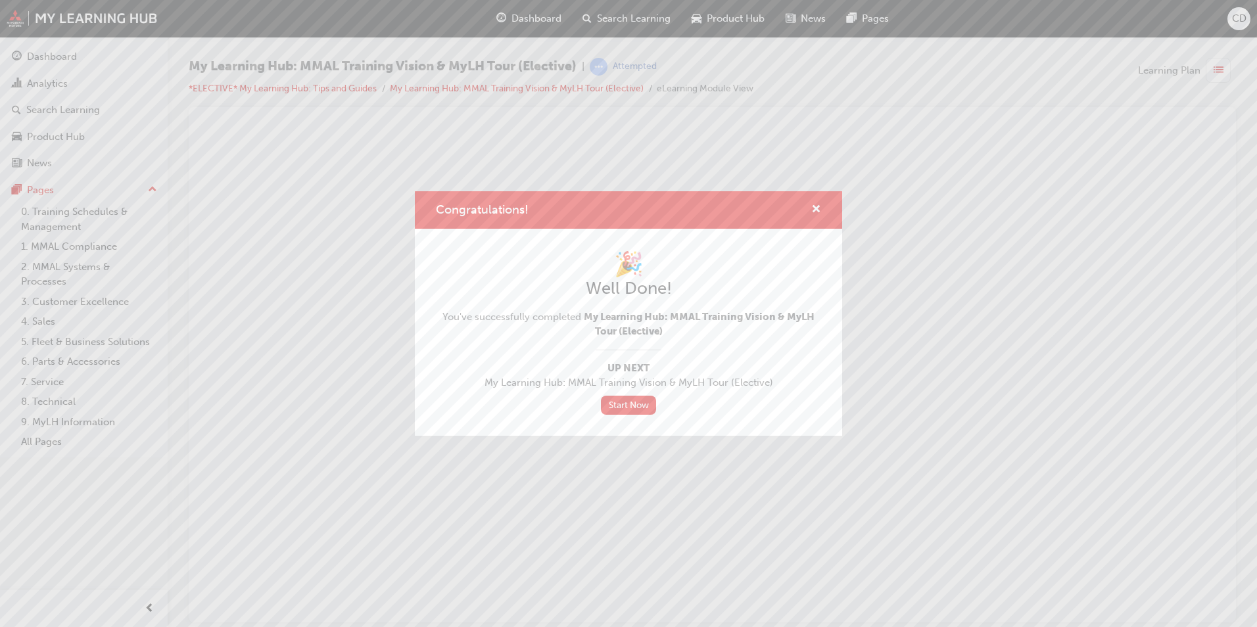
scroll to position [0, 0]
click at [818, 206] on span "cross-icon" at bounding box center [816, 210] width 10 height 12
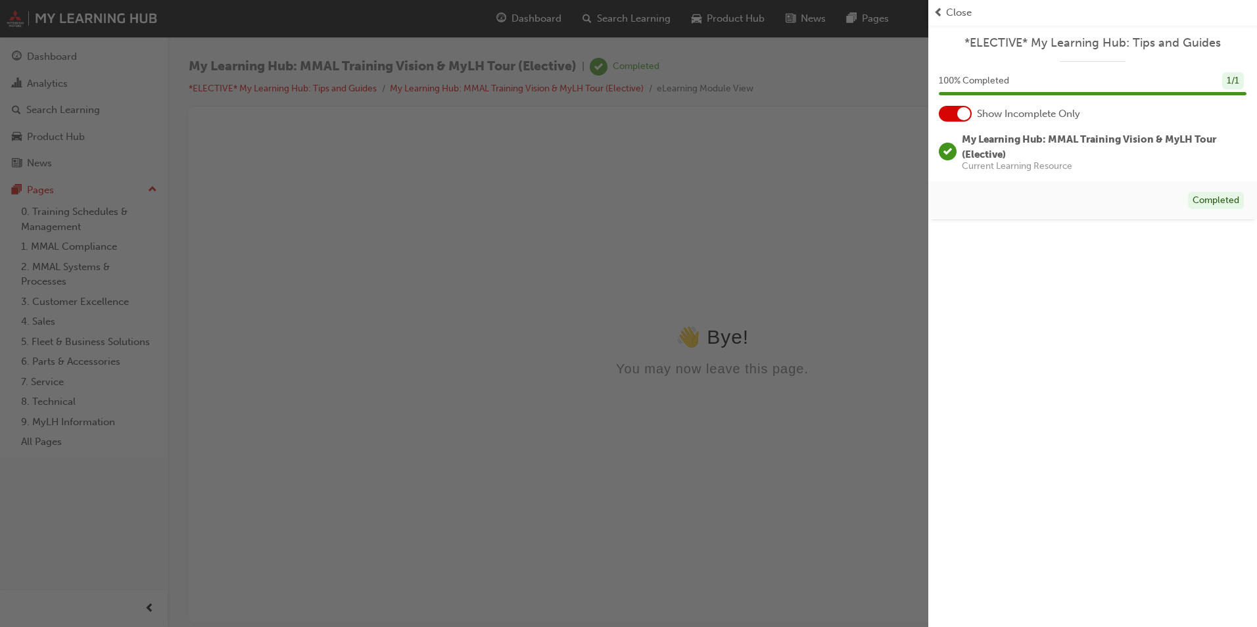
click at [57, 16] on div "button" at bounding box center [464, 313] width 928 height 627
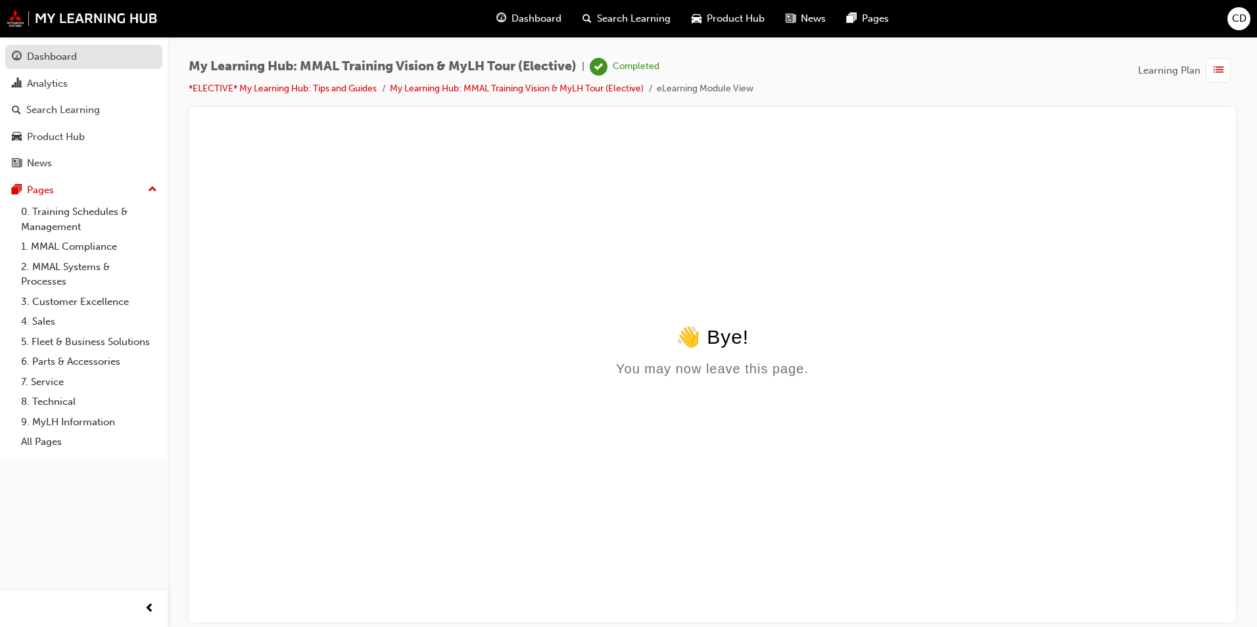
click at [66, 65] on link "Dashboard" at bounding box center [83, 57] width 157 height 24
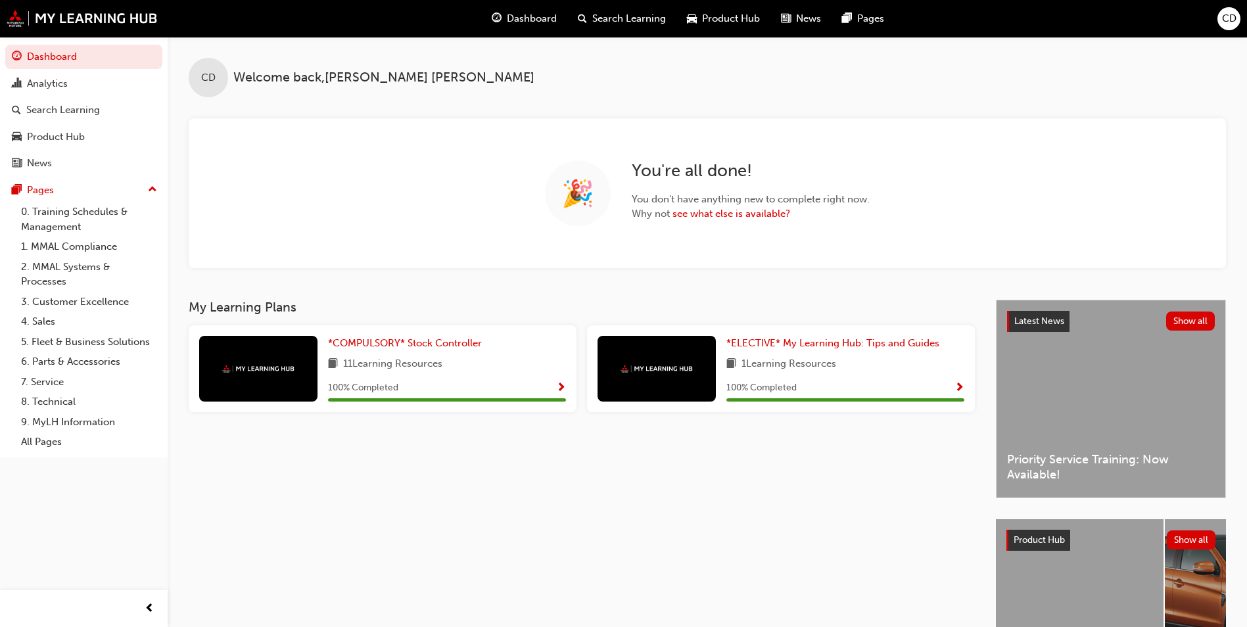
click at [534, 13] on span "Dashboard" at bounding box center [532, 18] width 50 height 15
click at [1229, 17] on span "CD" at bounding box center [1229, 18] width 14 height 15
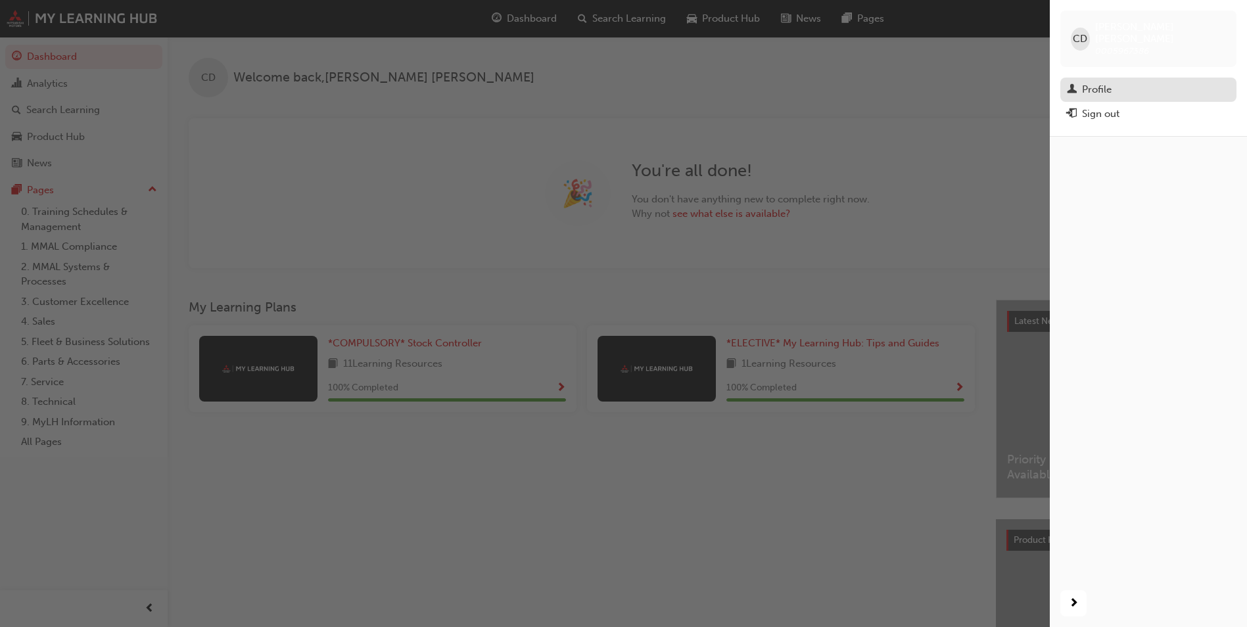
click at [1116, 82] on div "Profile" at bounding box center [1148, 90] width 163 height 16
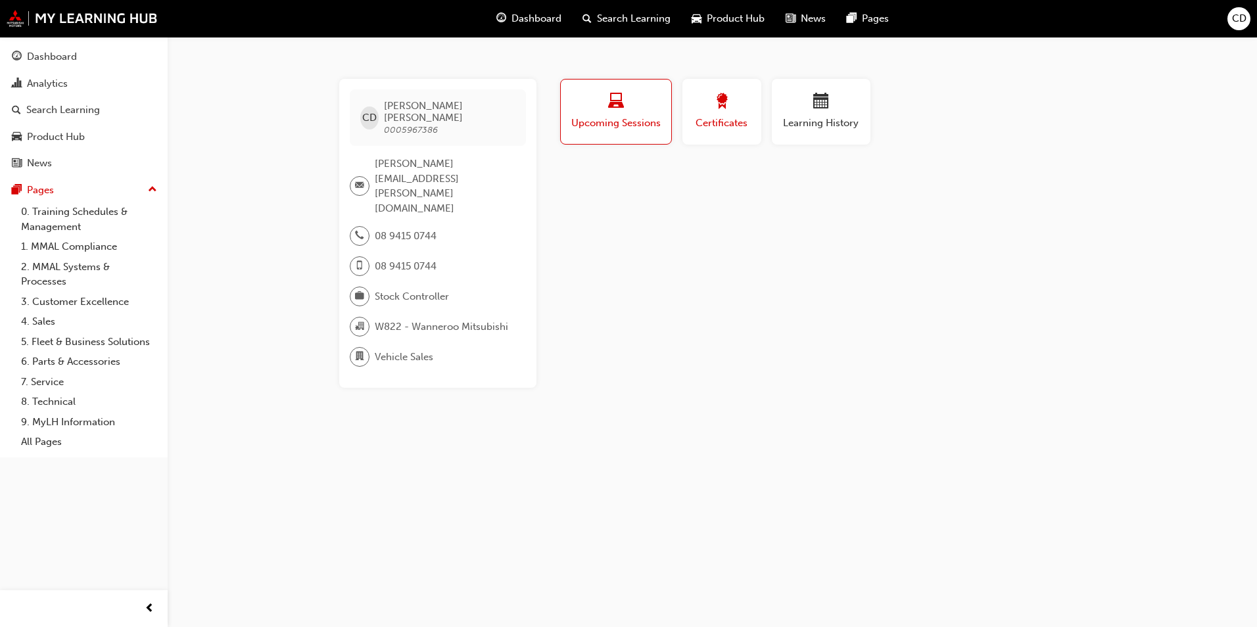
click at [738, 116] on span "Certificates" at bounding box center [721, 123] width 59 height 15
